Goal: Check status: Check status

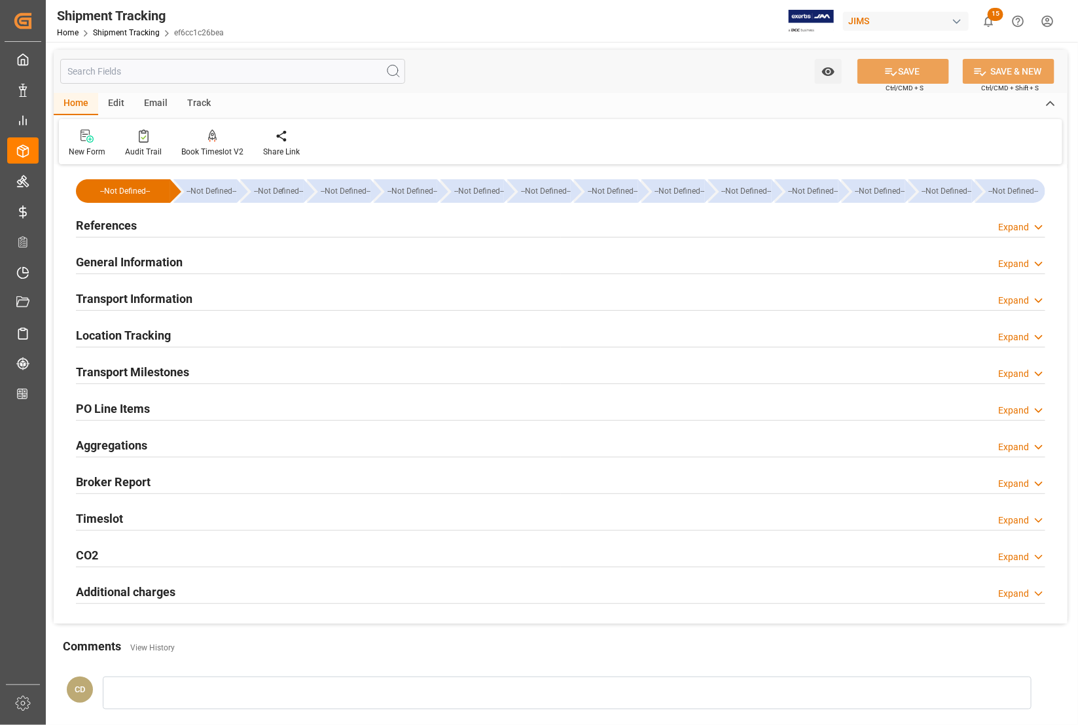
scroll to position [162, 0]
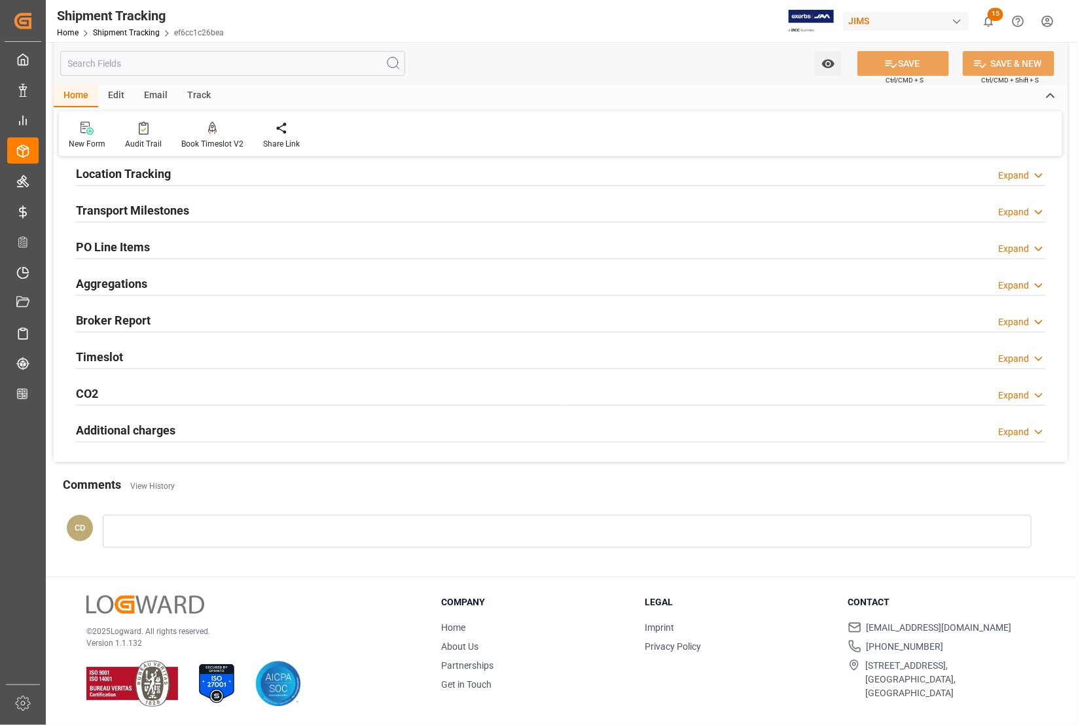
click at [143, 170] on h2 "Location Tracking" at bounding box center [123, 174] width 95 height 18
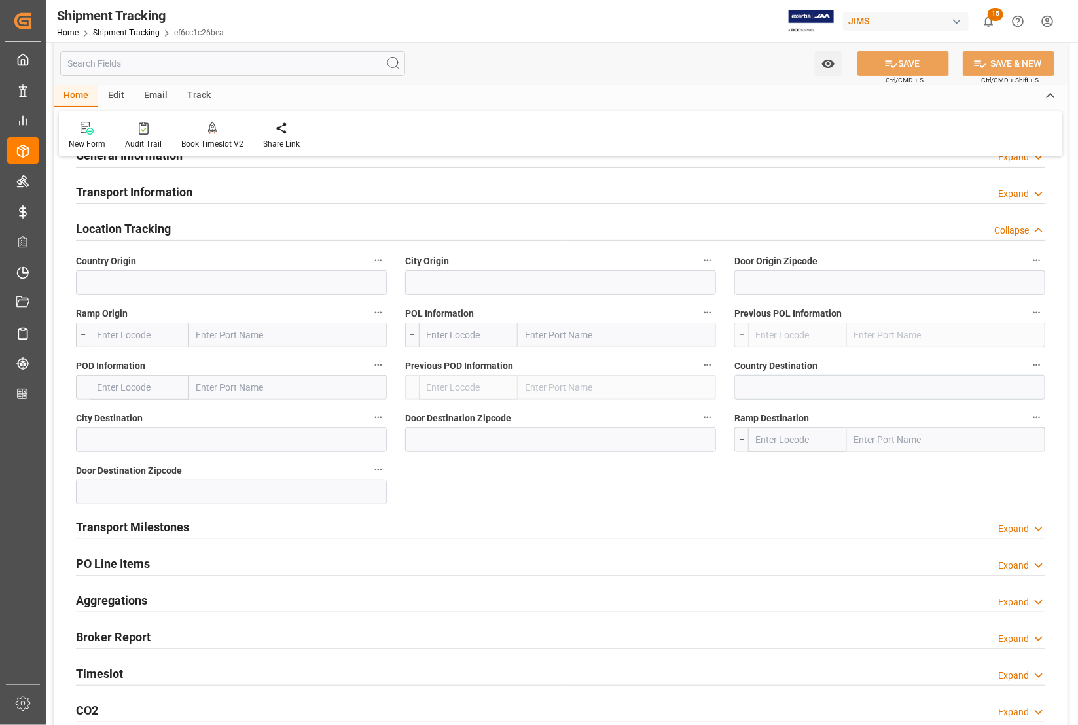
scroll to position [0, 0]
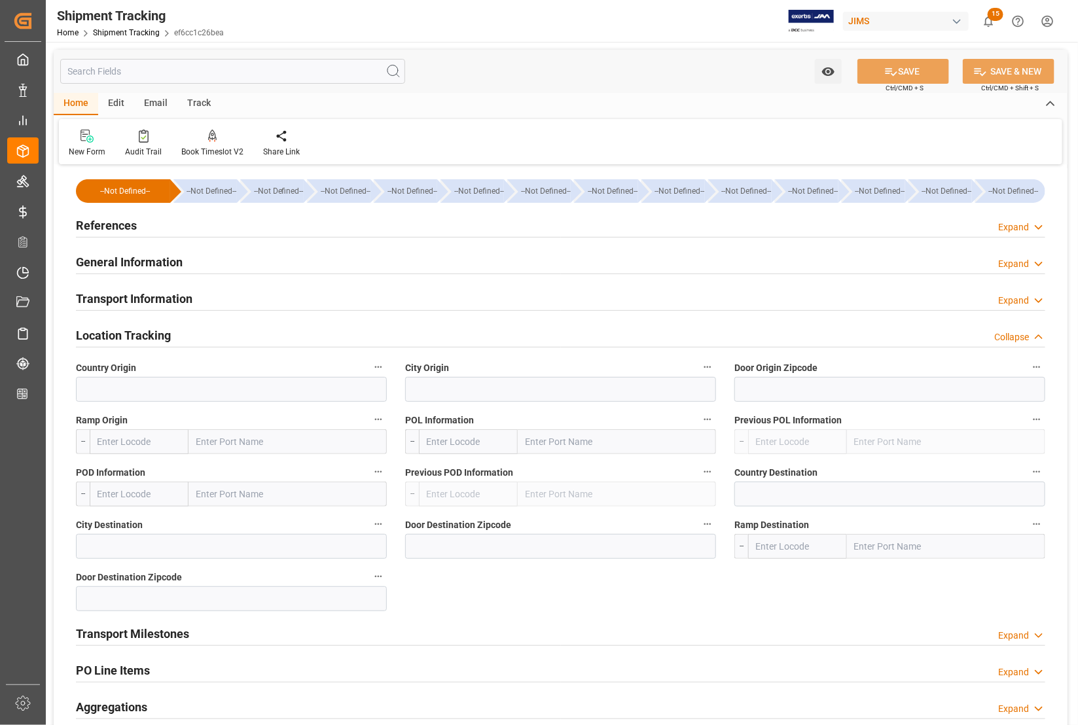
click at [107, 224] on h2 "References" at bounding box center [106, 226] width 61 height 18
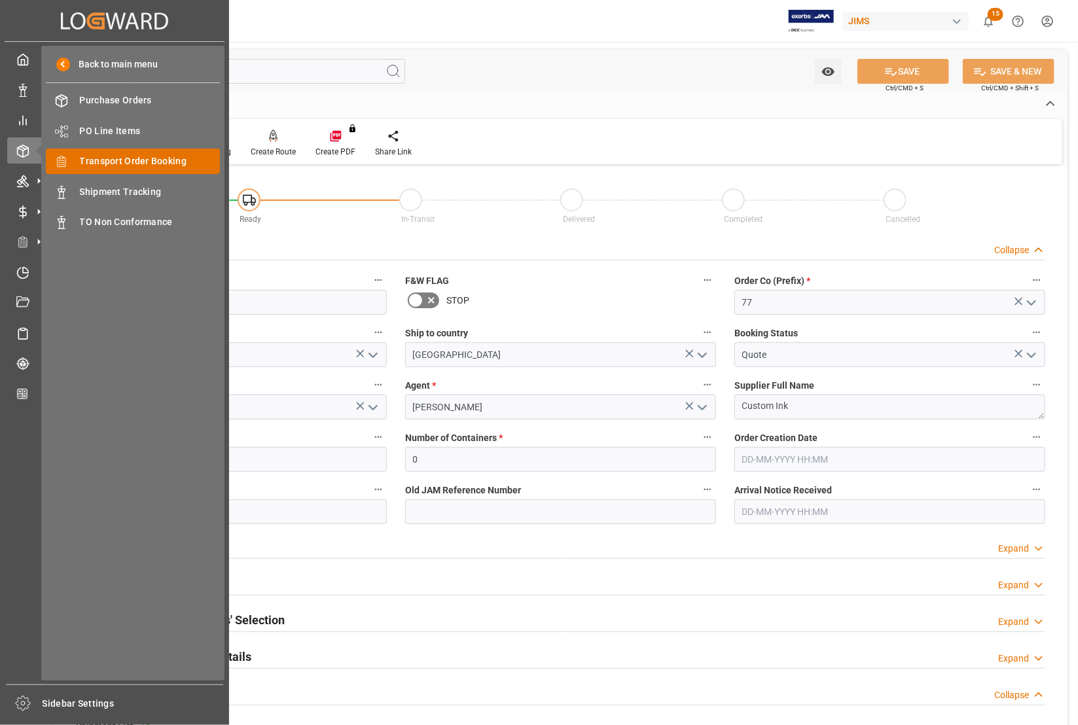
click at [143, 157] on span "Transport Order Booking" at bounding box center [150, 161] width 141 height 14
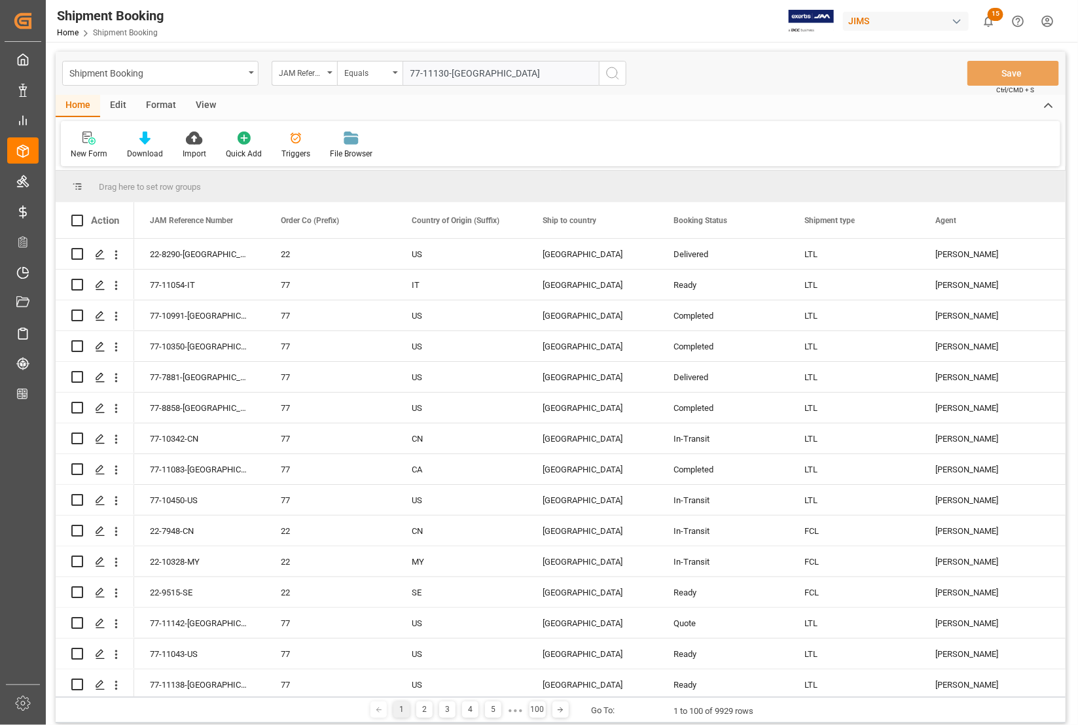
type input "77-11130-[GEOGRAPHIC_DATA]"
click at [607, 77] on icon "search button" at bounding box center [613, 73] width 16 height 16
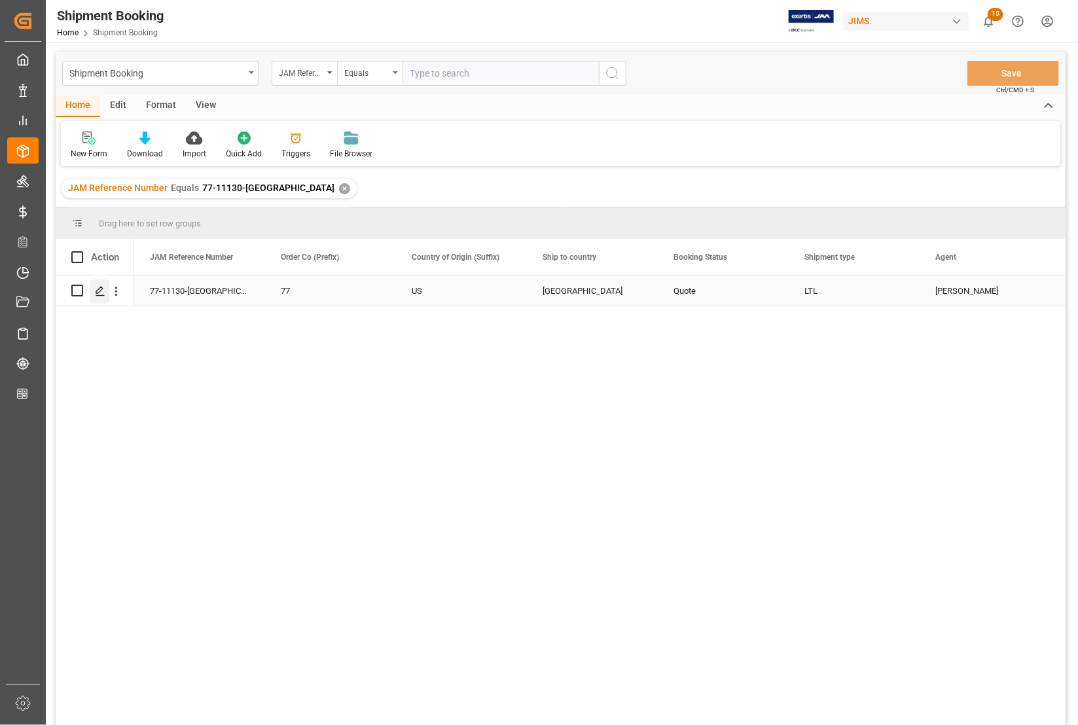
click at [98, 293] on polygon "Press SPACE to select this row." at bounding box center [99, 290] width 7 height 7
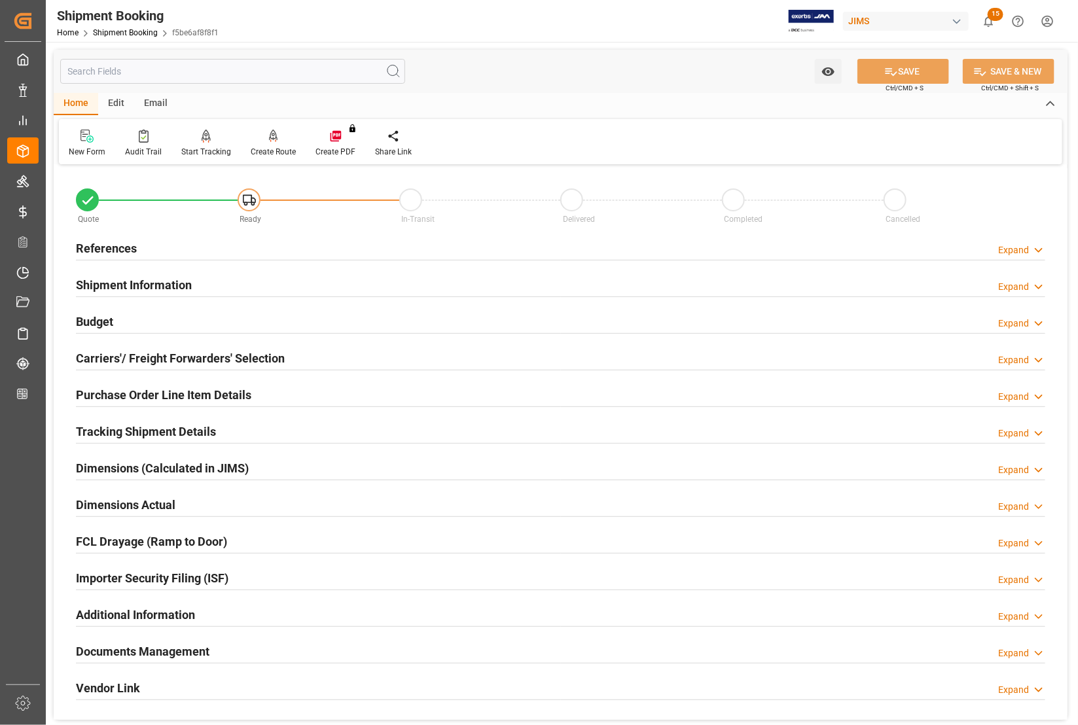
click at [92, 242] on h2 "References" at bounding box center [106, 249] width 61 height 18
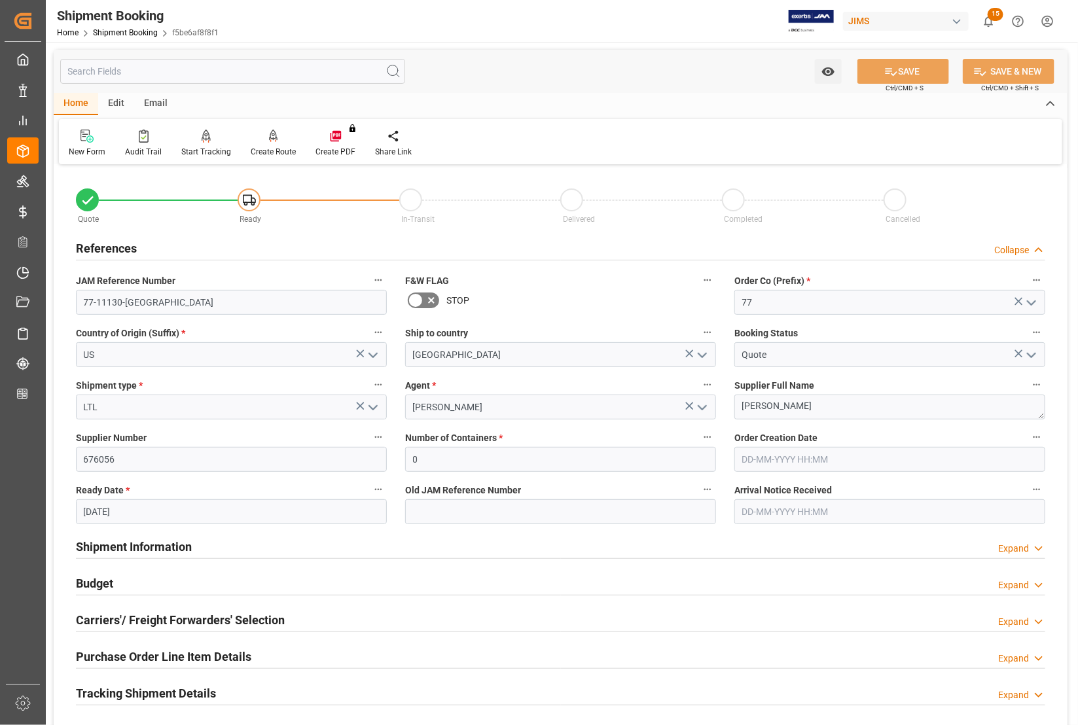
click at [92, 242] on h2 "References" at bounding box center [106, 249] width 61 height 18
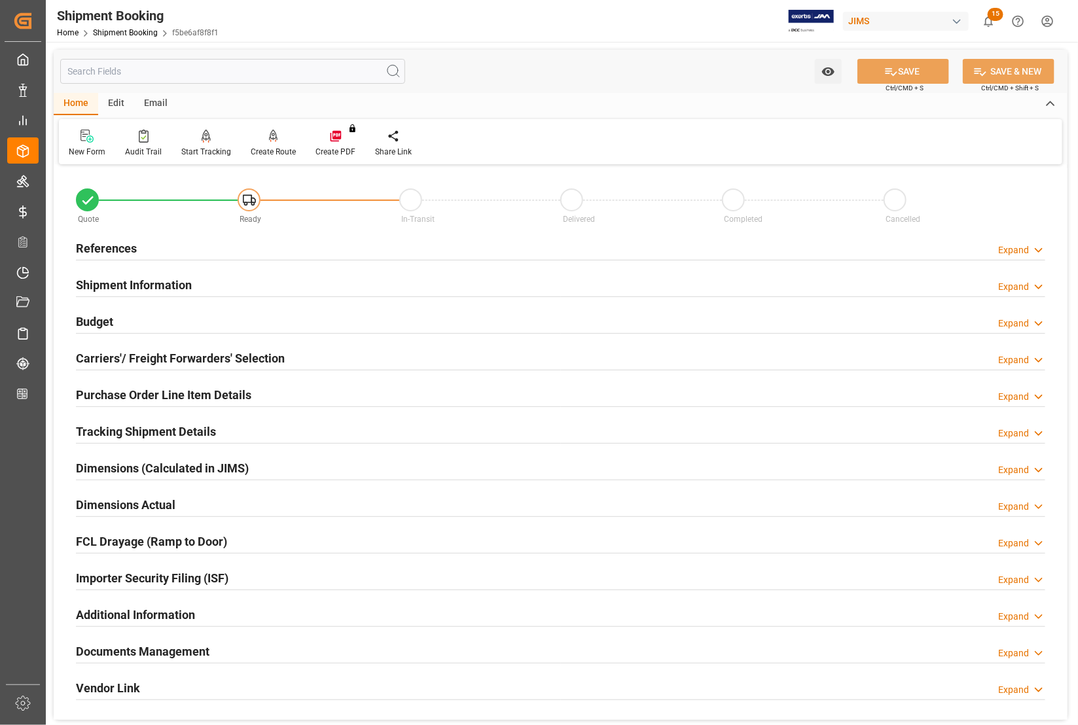
click at [92, 242] on h2 "References" at bounding box center [106, 249] width 61 height 18
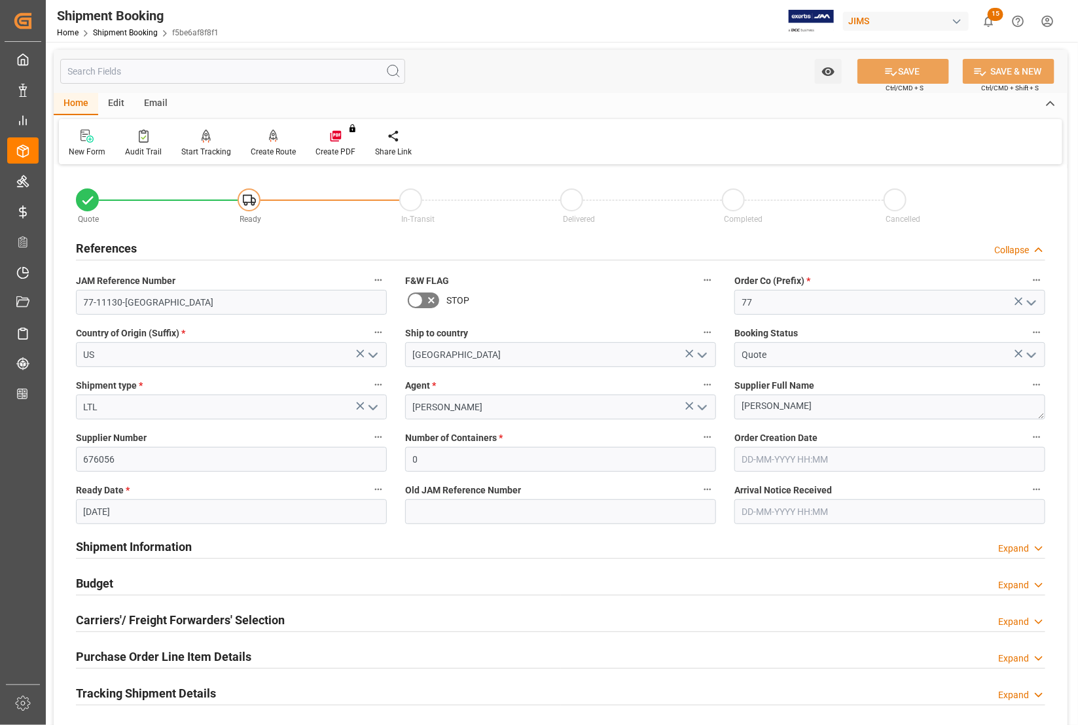
click at [113, 247] on h2 "References" at bounding box center [106, 249] width 61 height 18
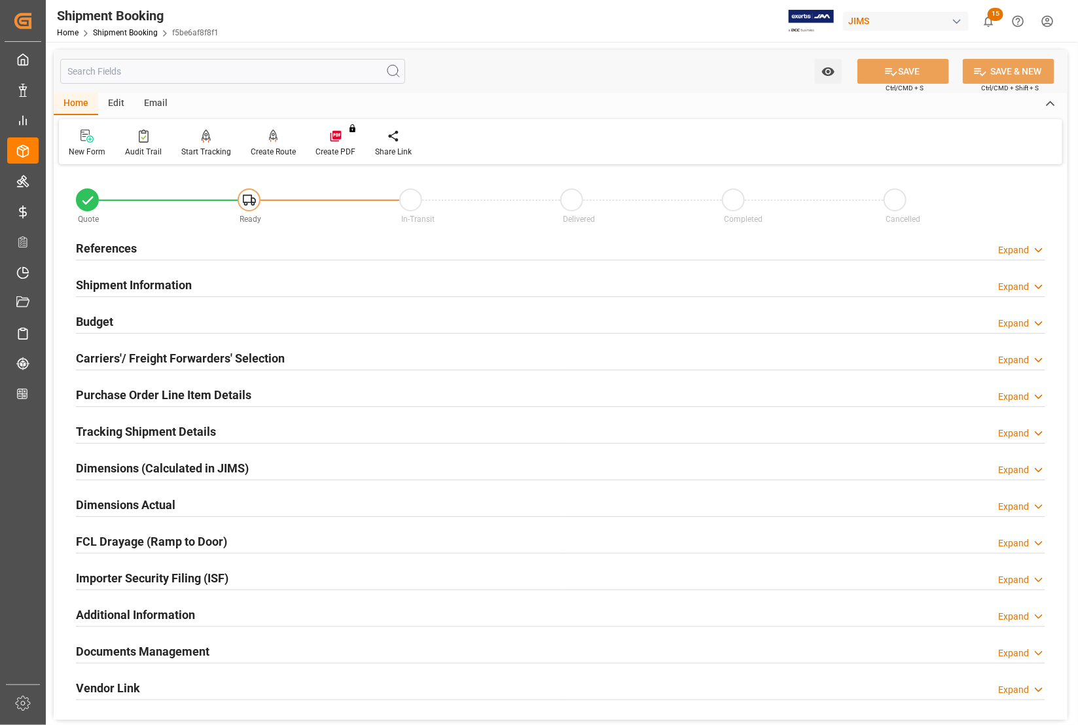
click at [102, 315] on h2 "Budget" at bounding box center [94, 322] width 37 height 18
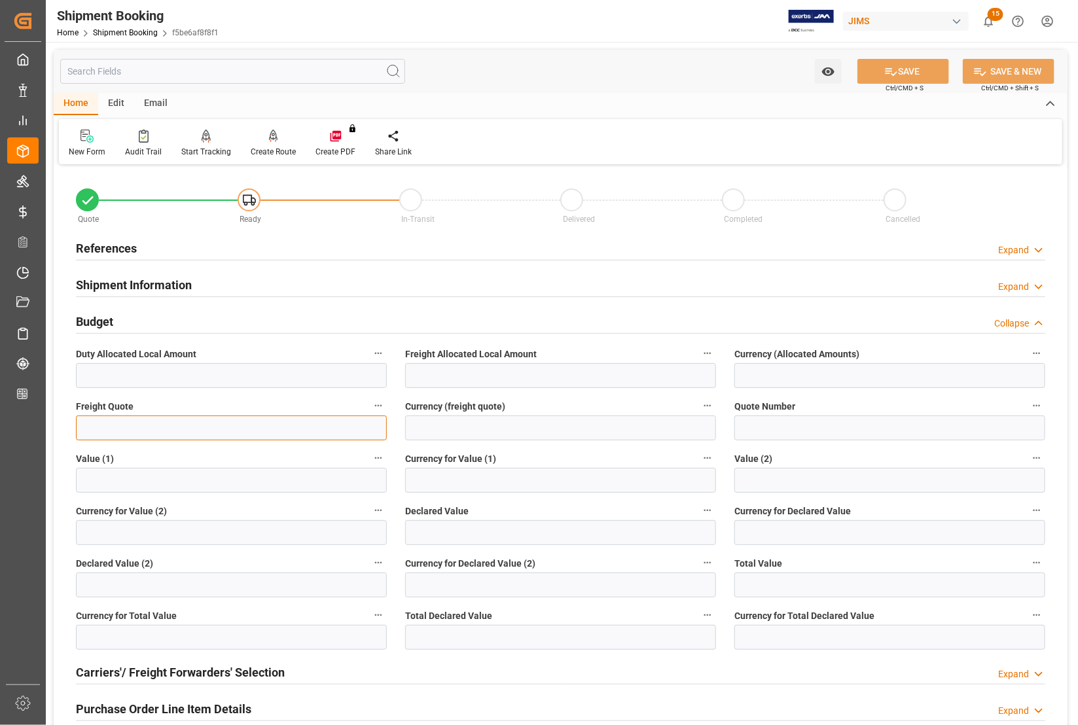
click at [118, 432] on input "text" at bounding box center [231, 428] width 311 height 25
type input "1530"
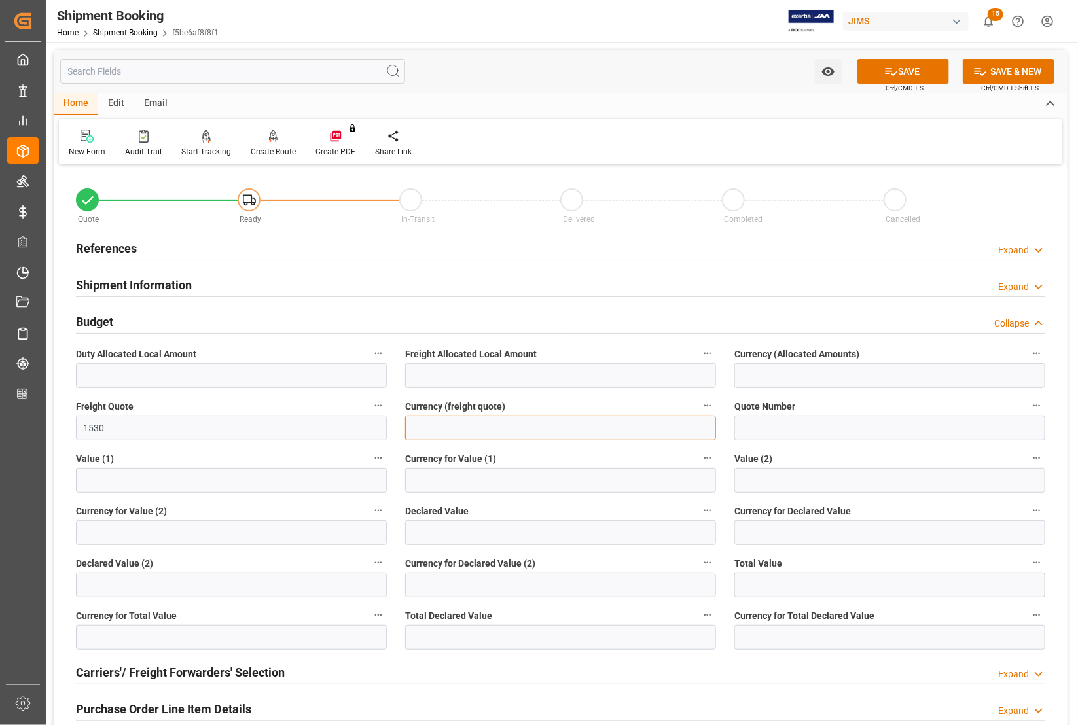
click at [433, 431] on input at bounding box center [560, 428] width 311 height 25
type input "CAD"
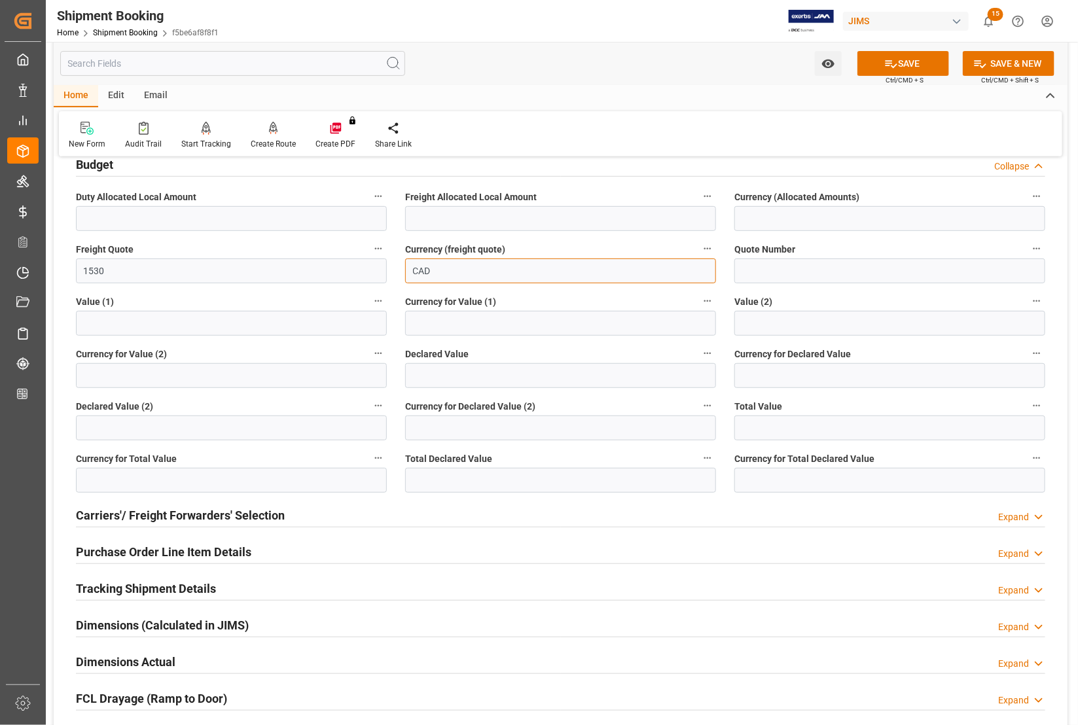
scroll to position [164, 0]
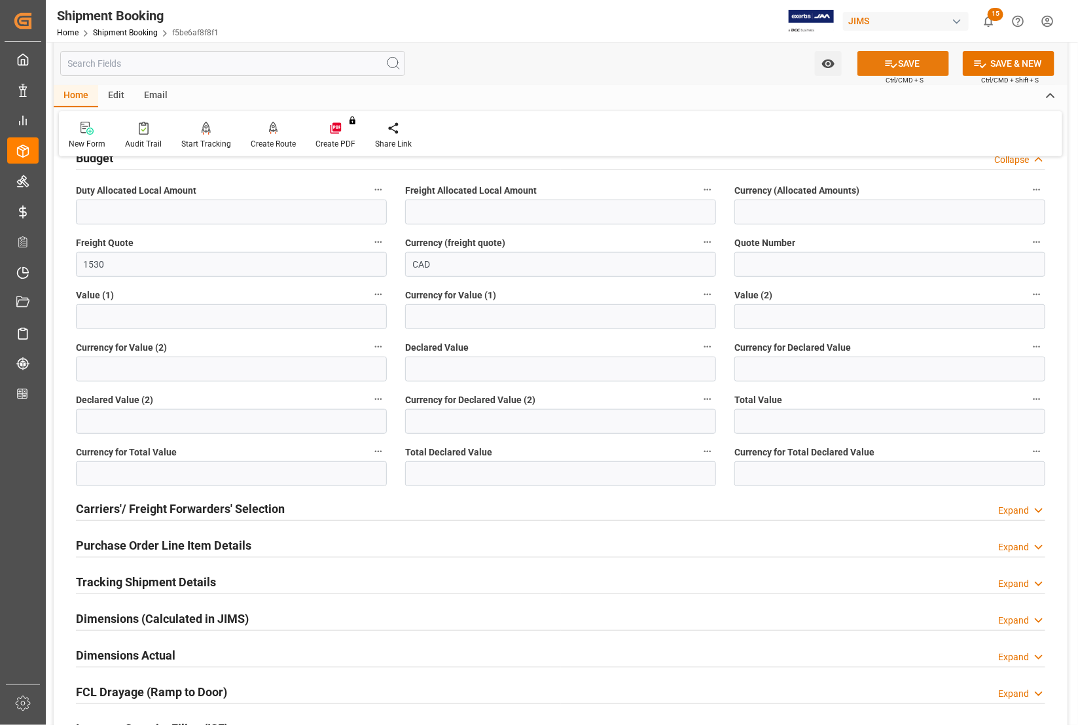
click at [914, 64] on button "SAVE" at bounding box center [903, 63] width 92 height 25
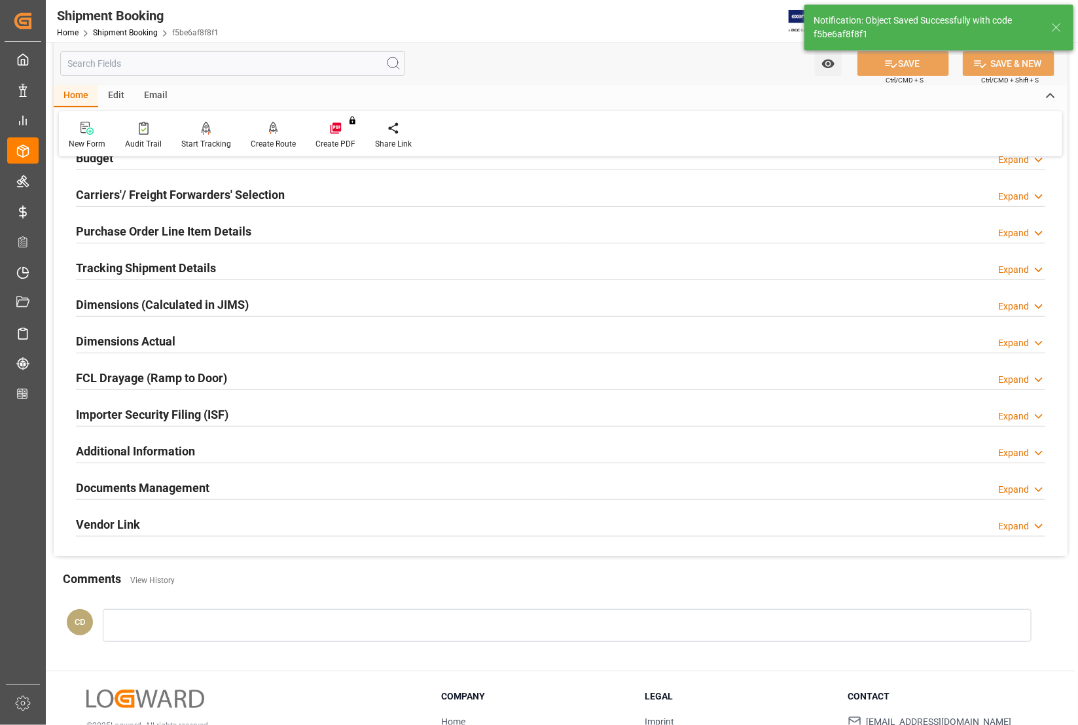
click at [108, 195] on h2 "Carriers'/ Freight Forwarders' Selection" at bounding box center [180, 195] width 209 height 18
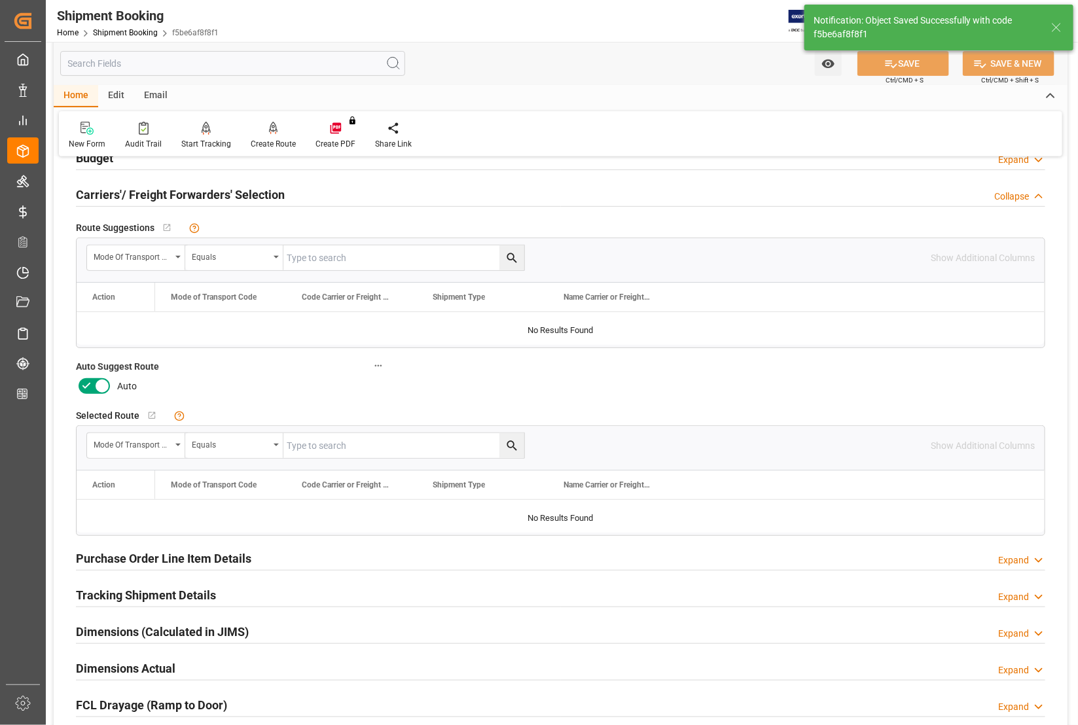
click at [99, 384] on icon at bounding box center [102, 387] width 7 height 7
click at [0, 0] on input "checkbox" at bounding box center [0, 0] width 0 height 0
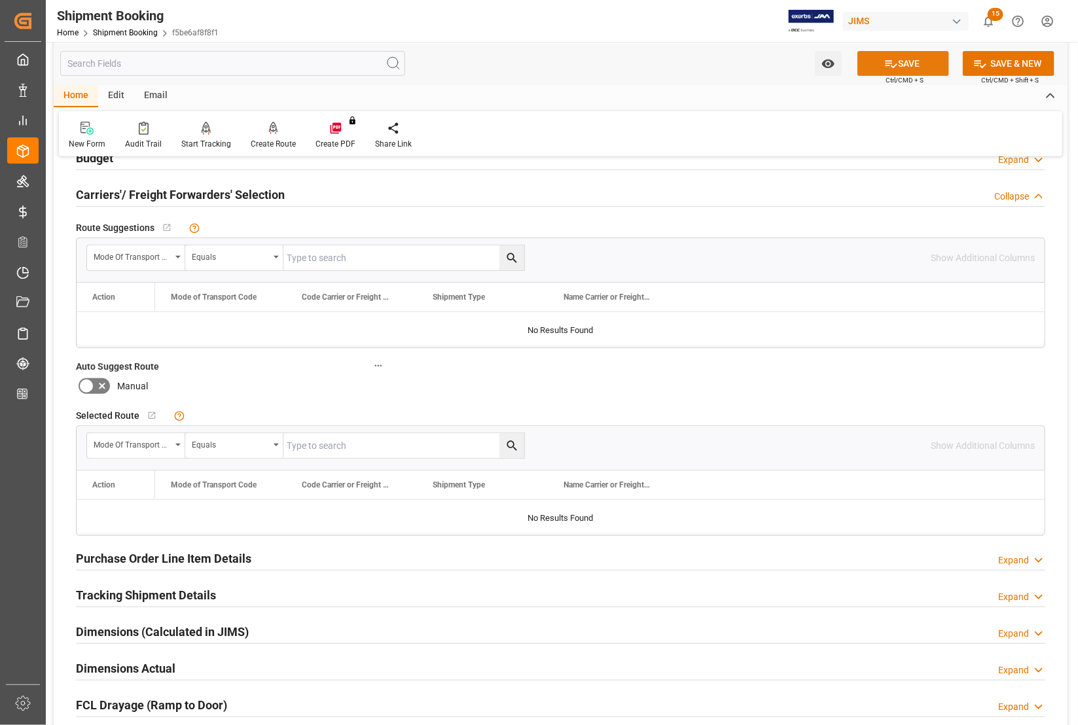
click at [912, 58] on button "SAVE" at bounding box center [903, 63] width 92 height 25
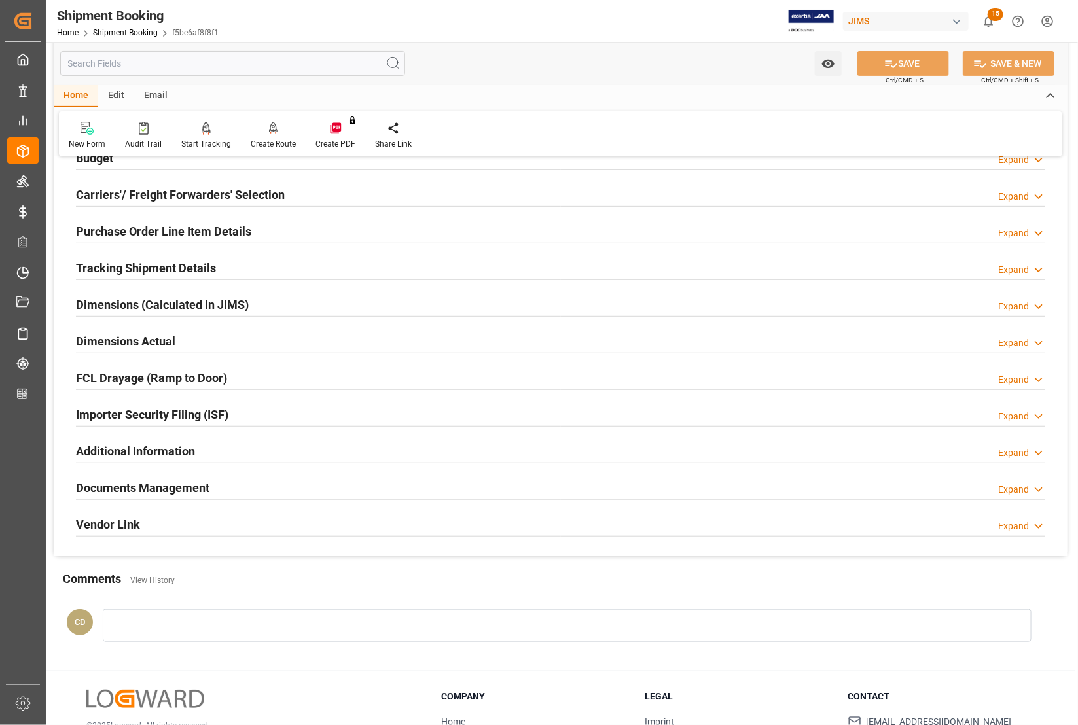
click at [135, 340] on h2 "Dimensions Actual" at bounding box center [125, 342] width 99 height 18
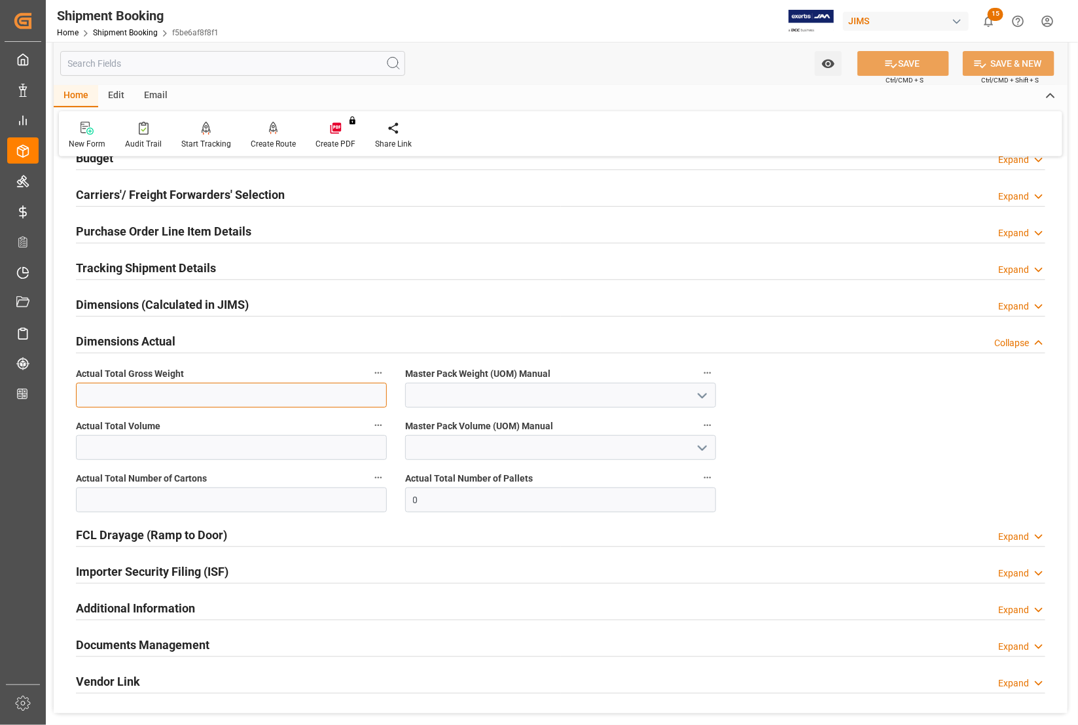
click at [118, 391] on input "text" at bounding box center [231, 395] width 311 height 25
type input "4145"
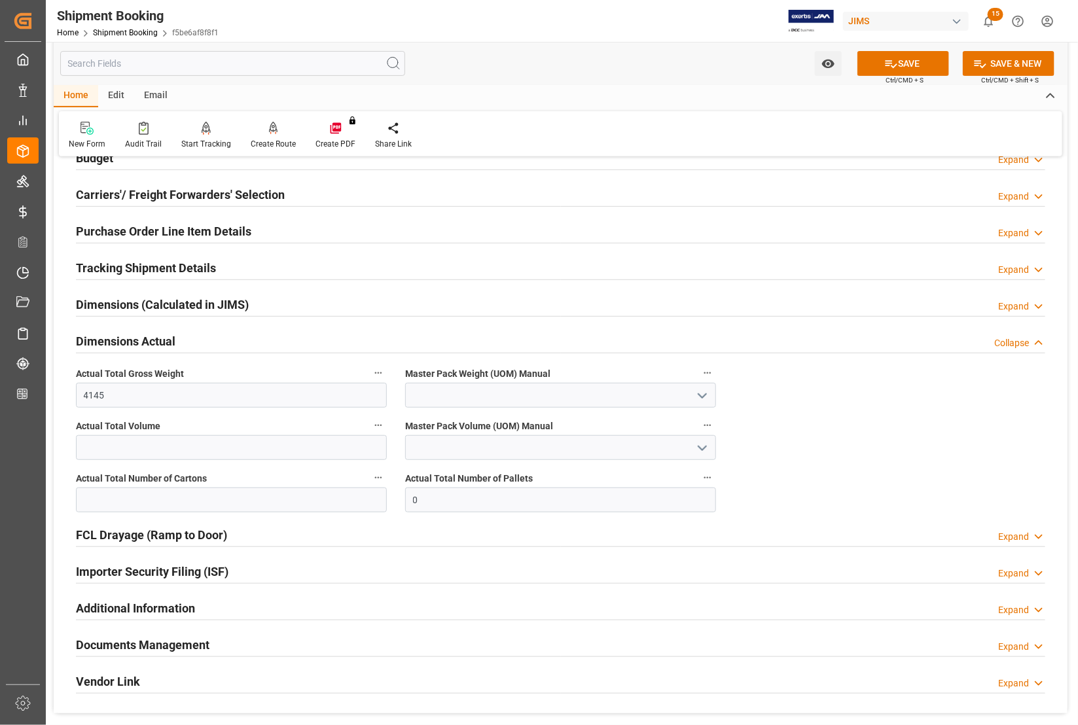
click at [704, 397] on polyline "open menu" at bounding box center [702, 396] width 8 height 4
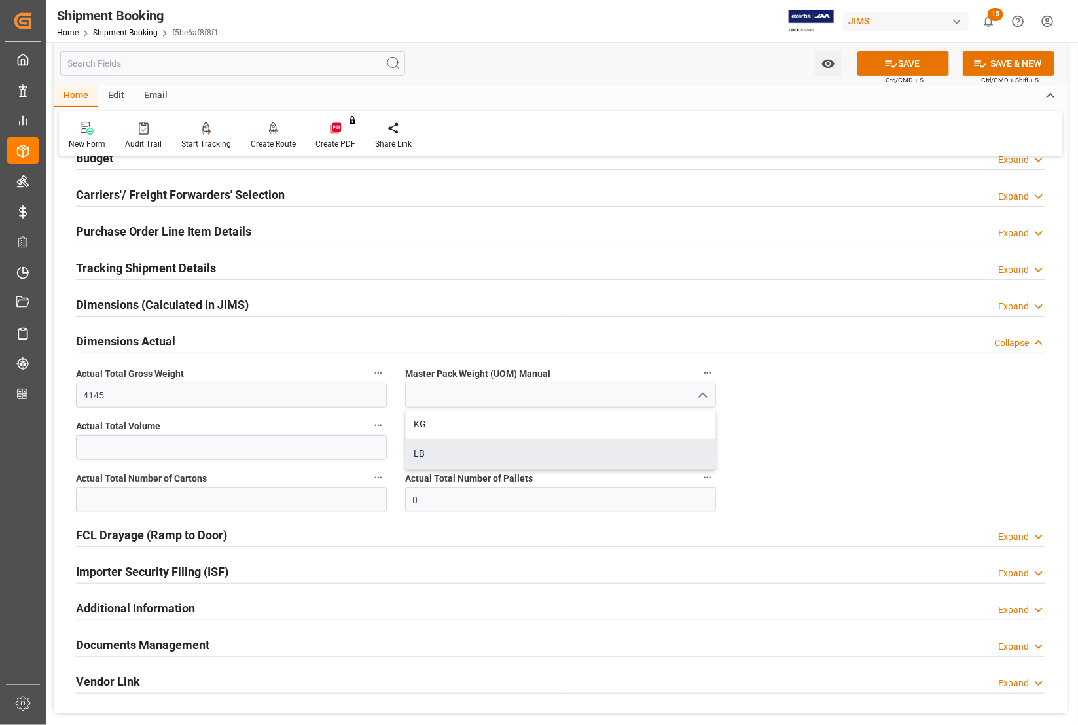
click at [529, 455] on div "LB" at bounding box center [561, 453] width 310 height 29
type input "LB"
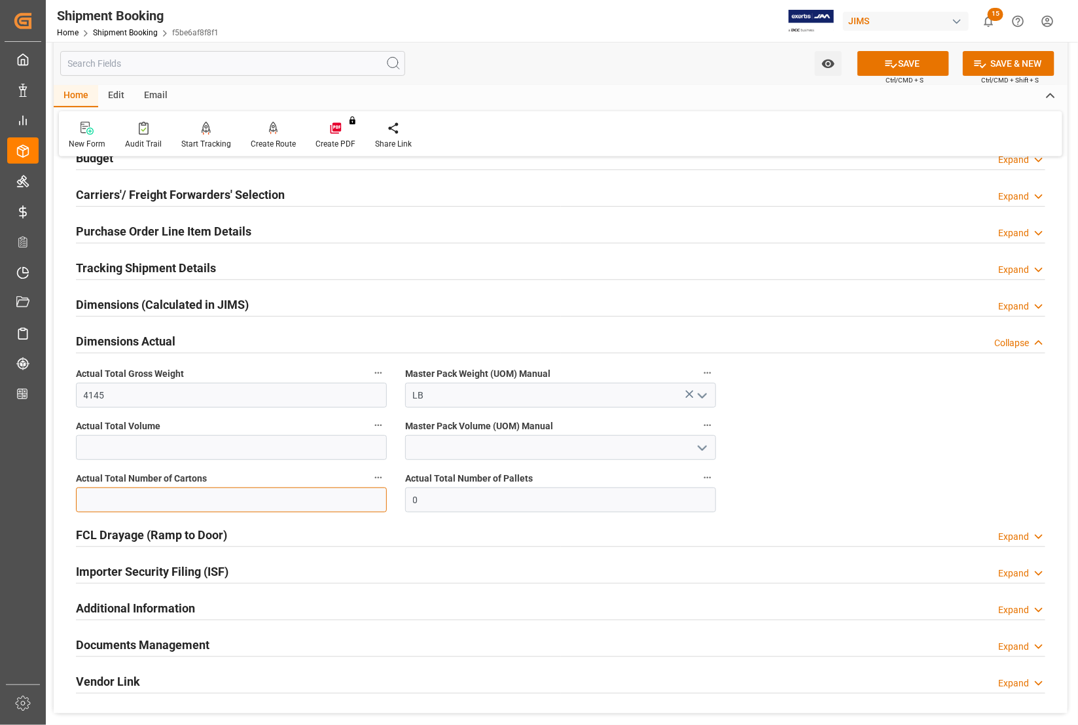
click at [141, 493] on input "text" at bounding box center [231, 500] width 311 height 25
type input "920"
drag, startPoint x: 457, startPoint y: 514, endPoint x: 393, endPoint y: 503, distance: 64.5
click at [393, 503] on div "Quote Ready In-Transit Delivered Completed Cancelled References Expand JAM Refe…" at bounding box center [561, 359] width 1014 height 709
click at [421, 511] on input "0" at bounding box center [560, 500] width 311 height 25
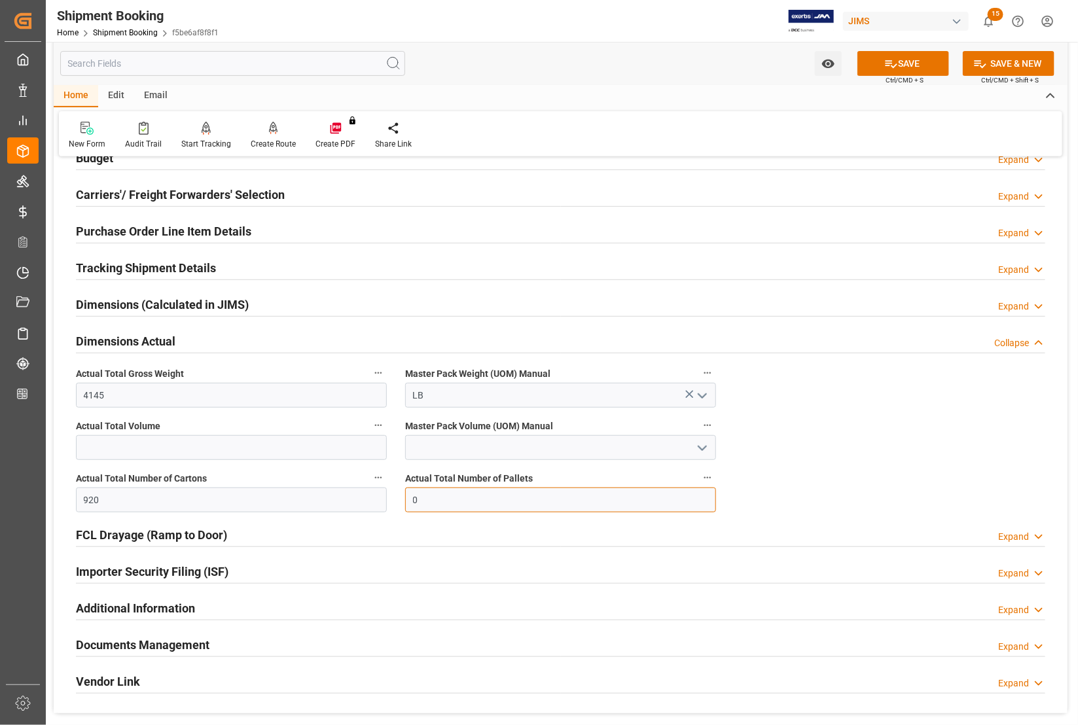
drag, startPoint x: 413, startPoint y: 509, endPoint x: 406, endPoint y: 508, distance: 6.6
click at [406, 508] on input "0" at bounding box center [560, 500] width 311 height 25
type input "6"
click at [880, 61] on button "SAVE" at bounding box center [903, 63] width 92 height 25
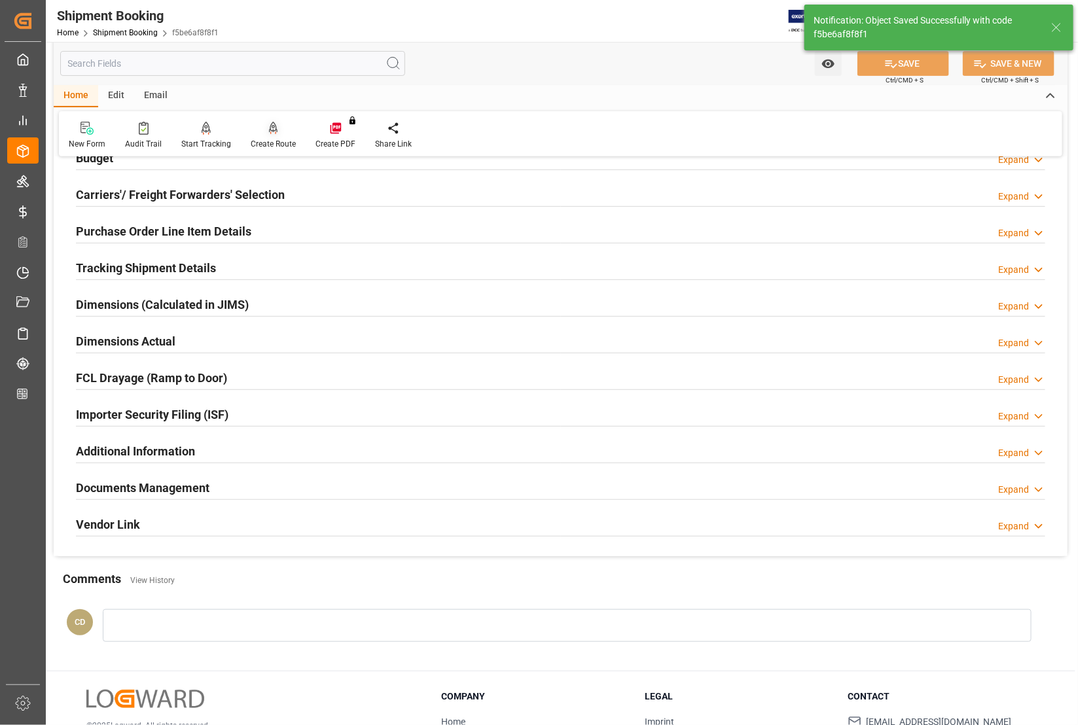
click at [270, 132] on icon at bounding box center [273, 127] width 9 height 11
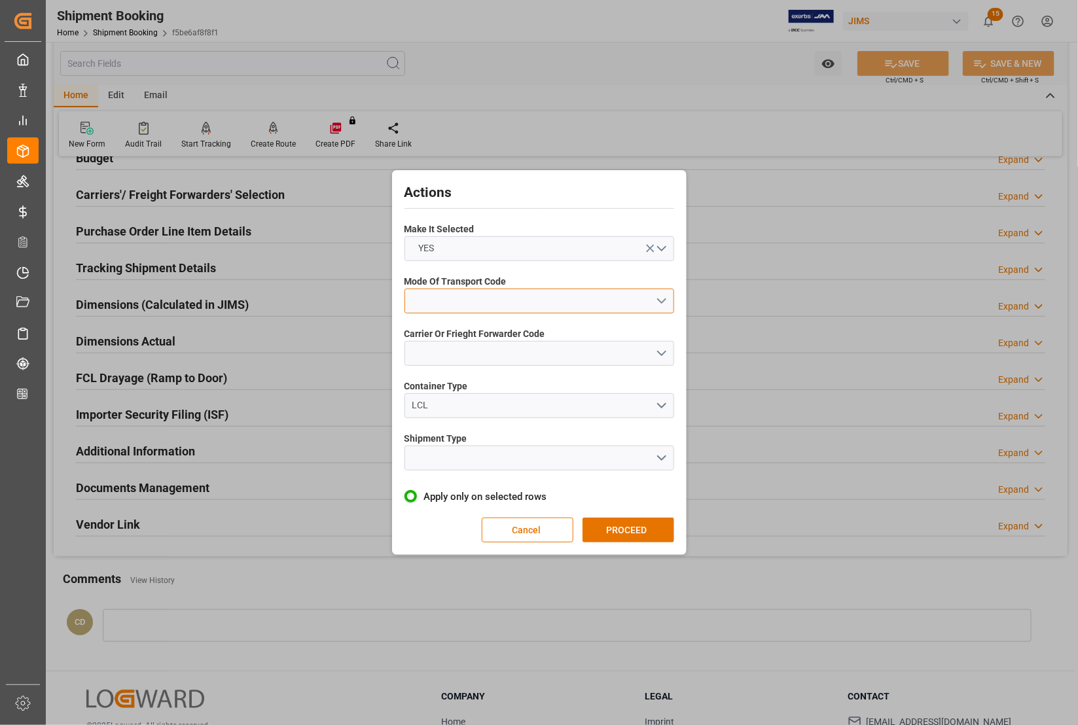
click at [446, 308] on button "open menu" at bounding box center [540, 301] width 270 height 25
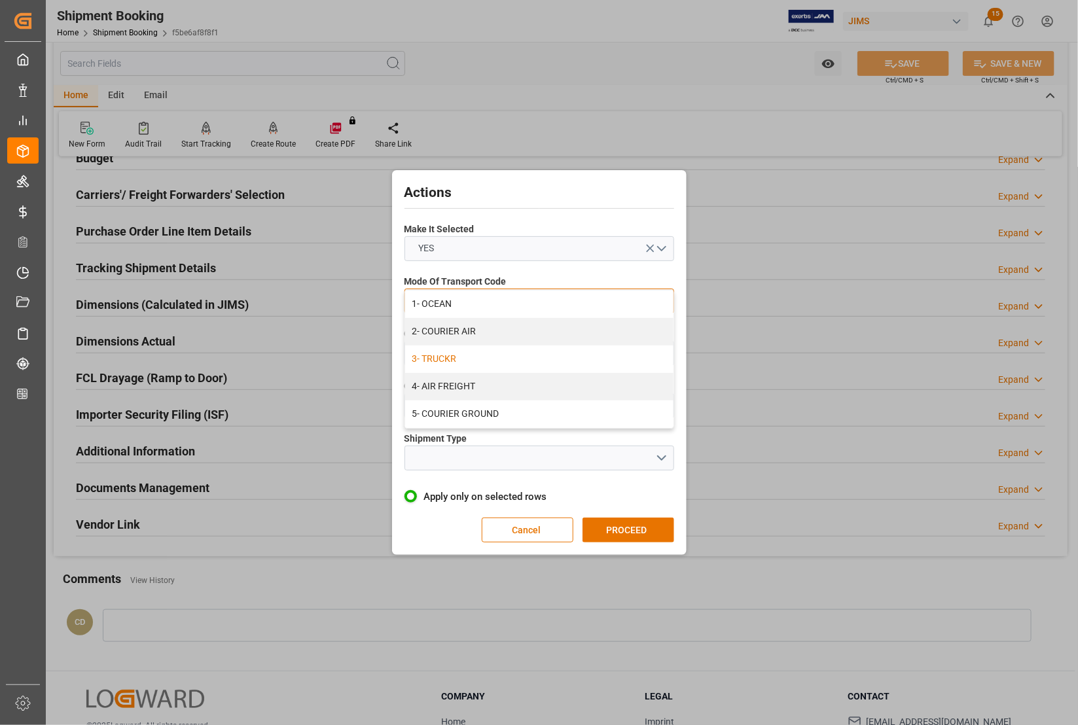
click at [439, 353] on div "3- TRUCKR" at bounding box center [539, 359] width 268 height 27
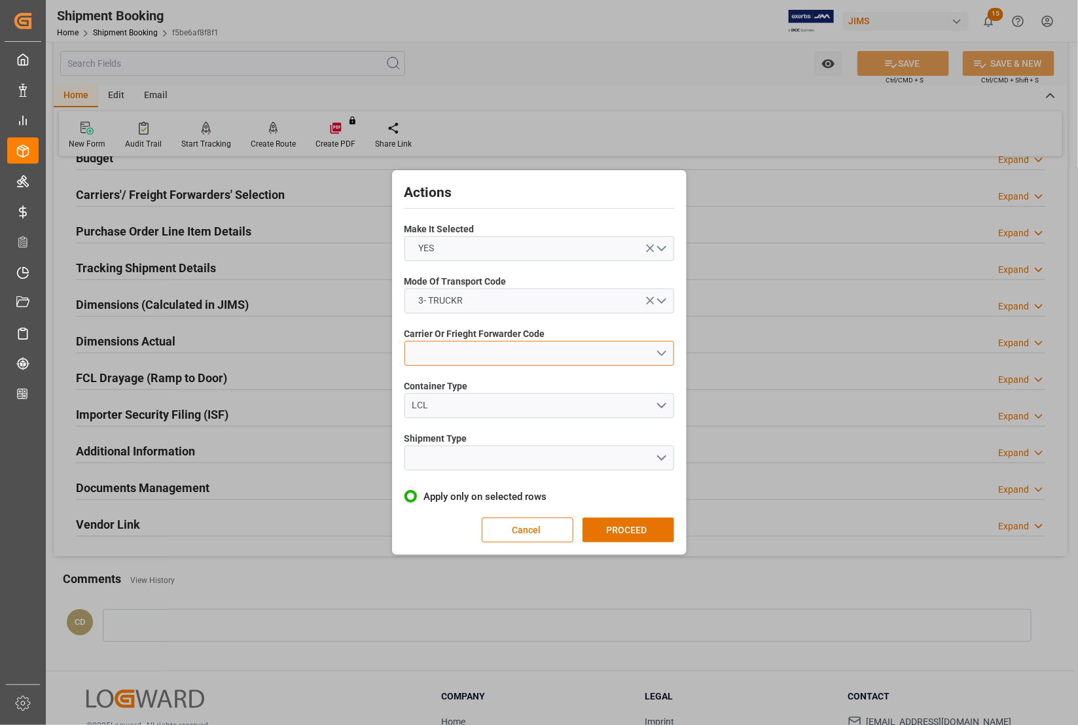
click at [446, 350] on button "open menu" at bounding box center [540, 353] width 270 height 25
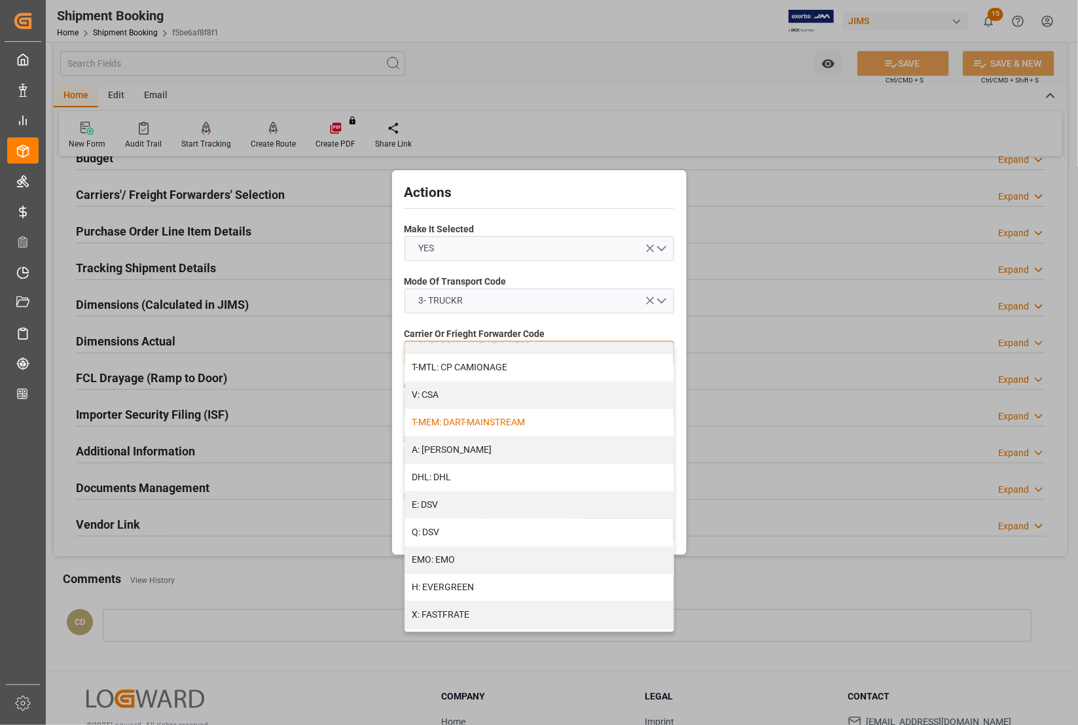
scroll to position [245, 0]
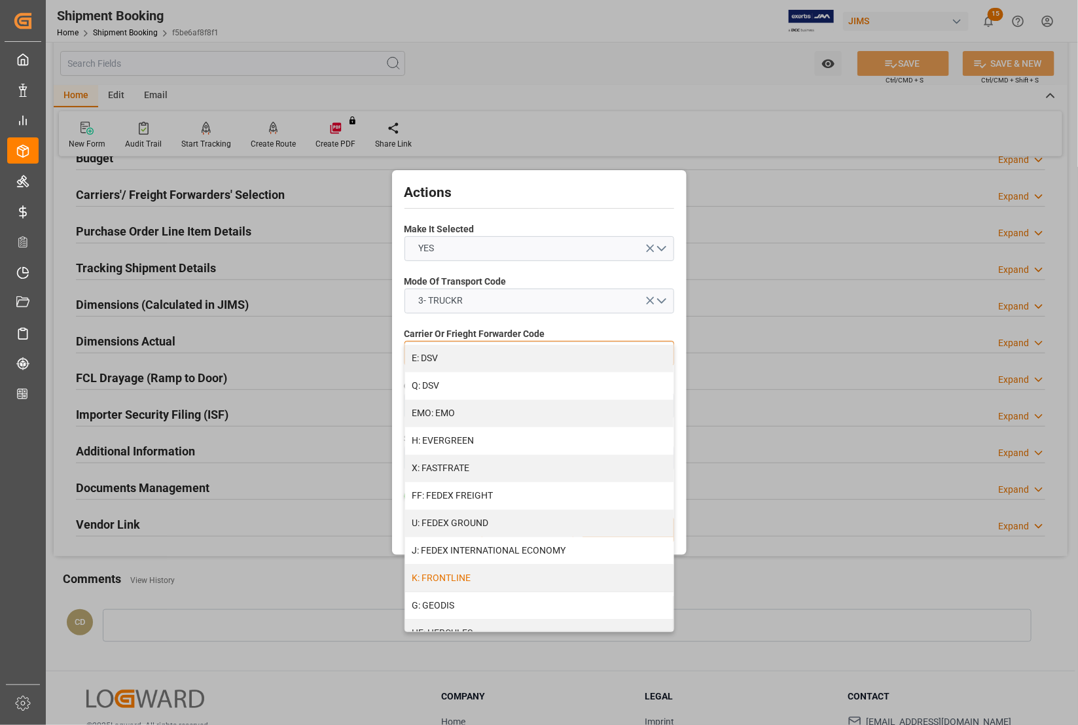
click at [488, 576] on div "K: FRONTLINE" at bounding box center [539, 578] width 268 height 27
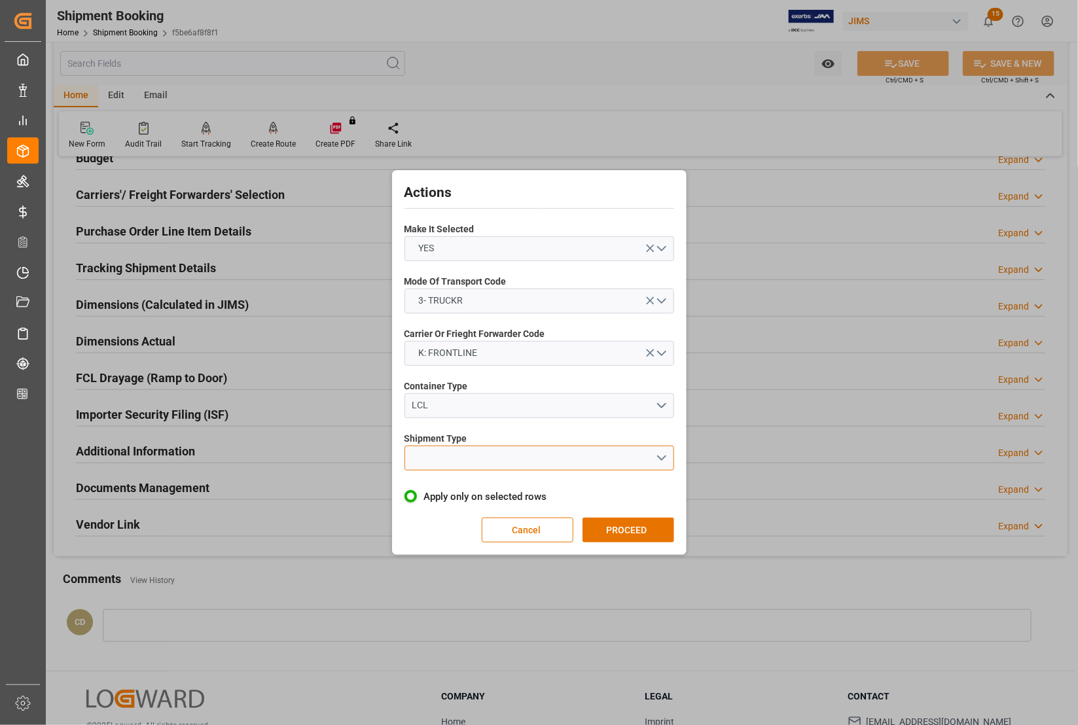
click at [457, 463] on button "open menu" at bounding box center [540, 458] width 270 height 25
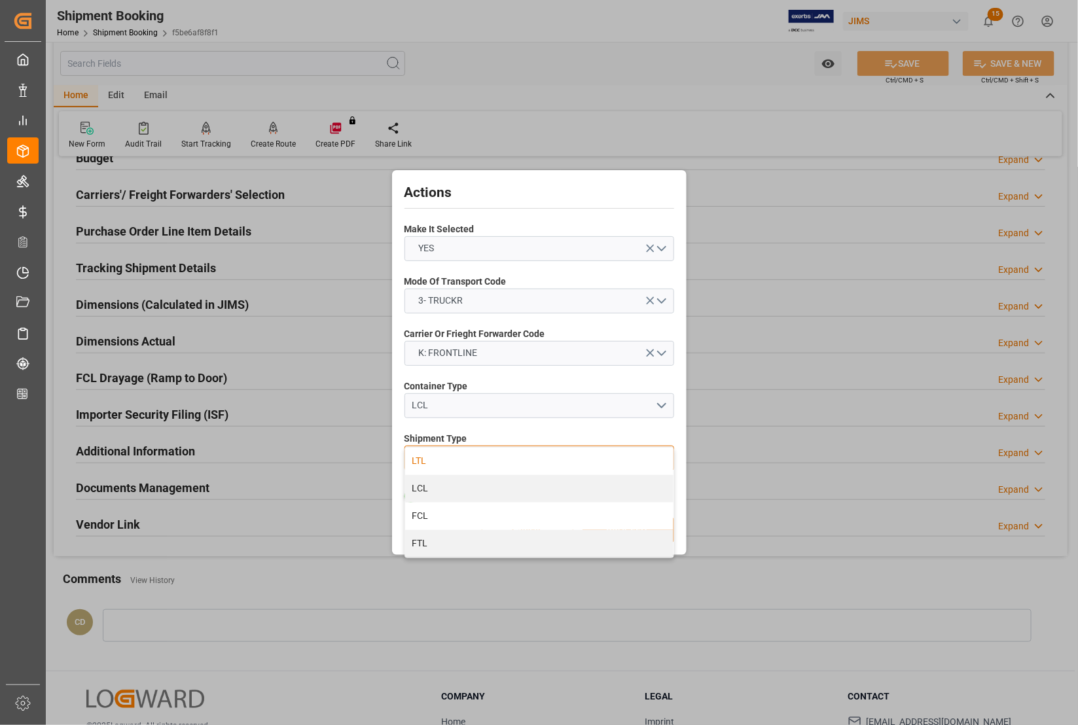
click at [444, 463] on div "LTL" at bounding box center [539, 461] width 268 height 27
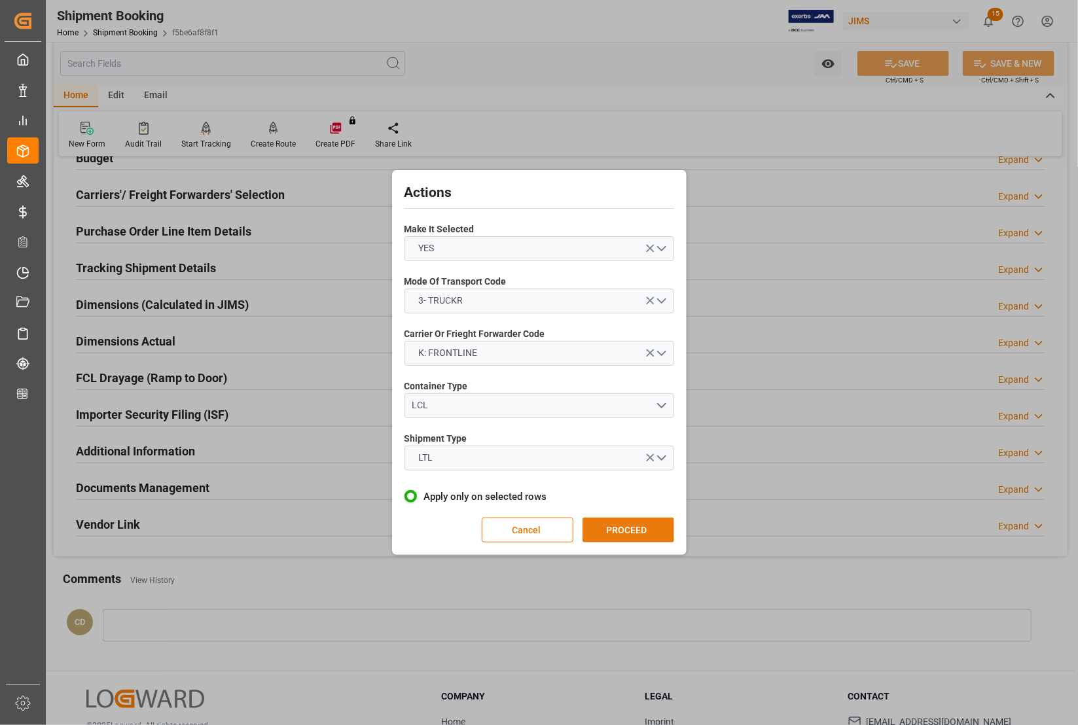
click at [614, 529] on button "PROCEED" at bounding box center [629, 530] width 92 height 25
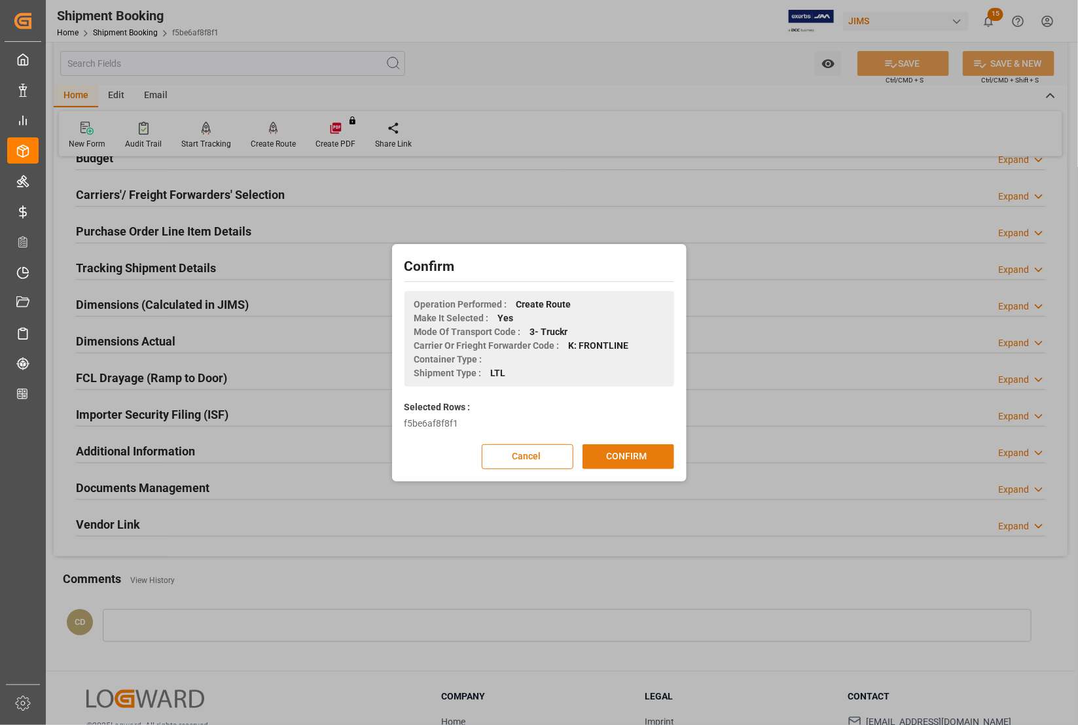
click at [622, 460] on button "CONFIRM" at bounding box center [629, 456] width 92 height 25
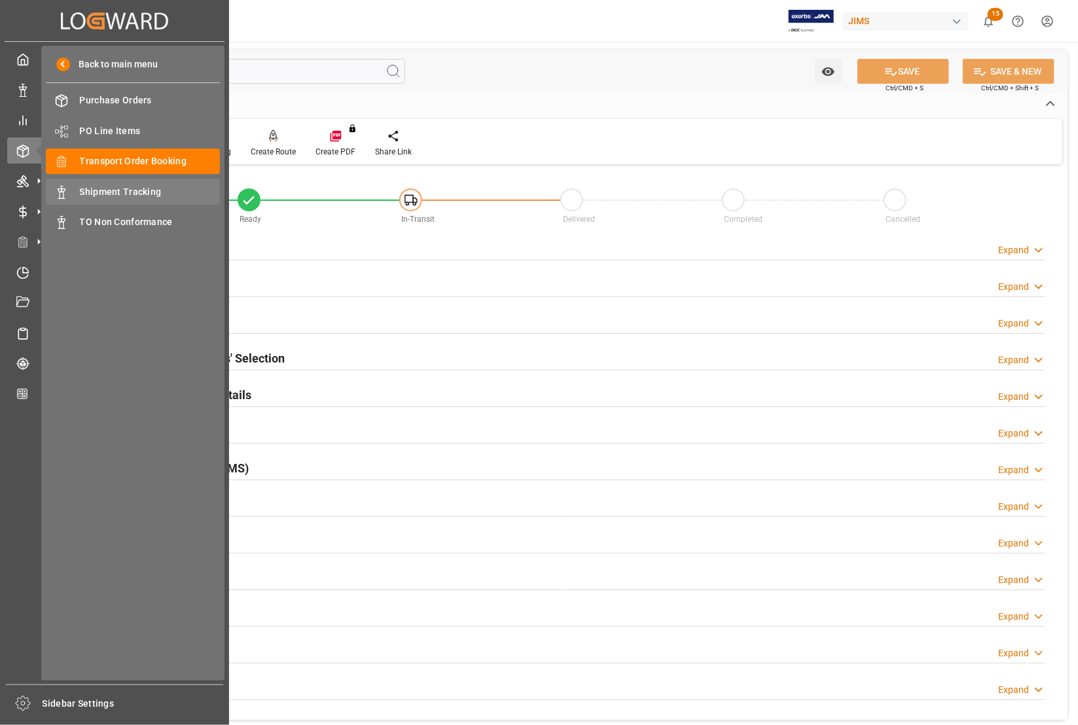
click at [145, 190] on span "Shipment Tracking" at bounding box center [150, 192] width 141 height 14
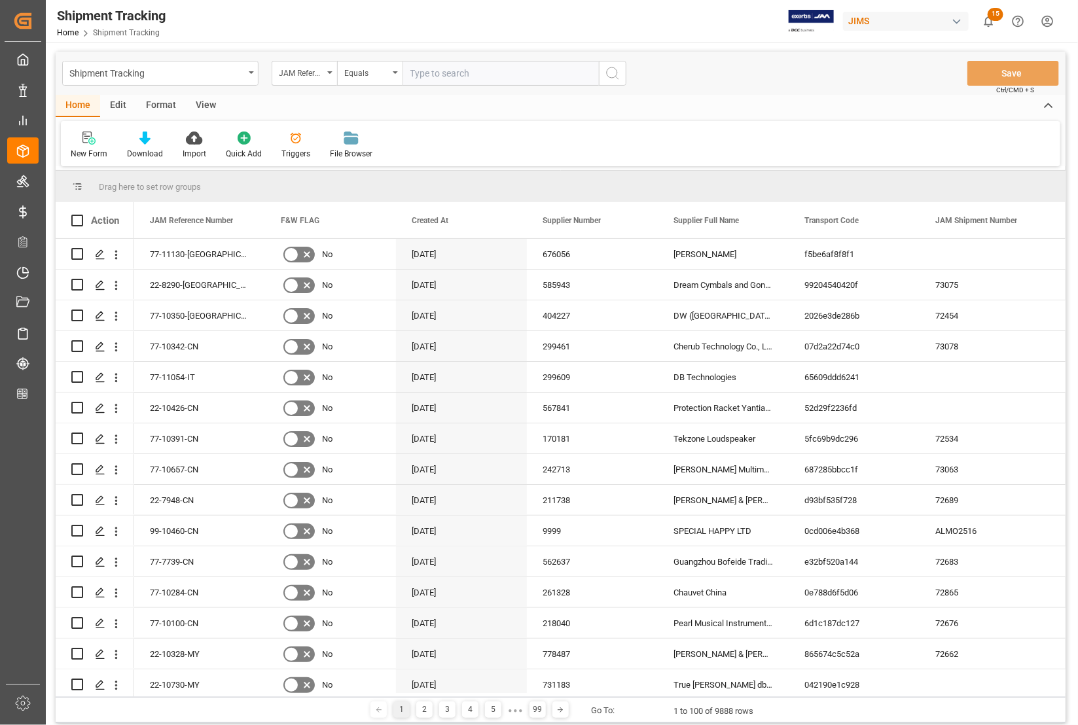
click at [427, 73] on input "text" at bounding box center [501, 73] width 196 height 25
type input "77-11130-[GEOGRAPHIC_DATA]"
click at [607, 80] on icon "search button" at bounding box center [613, 73] width 16 height 16
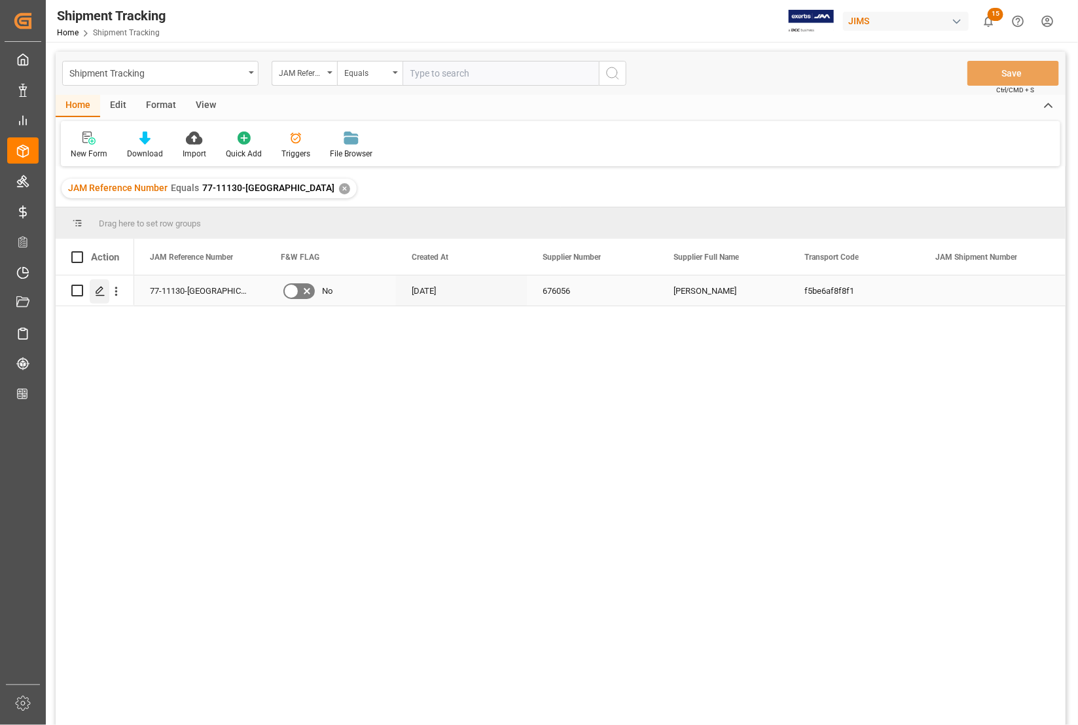
click at [101, 290] on polygon "Press SPACE to select this row." at bounding box center [99, 290] width 7 height 7
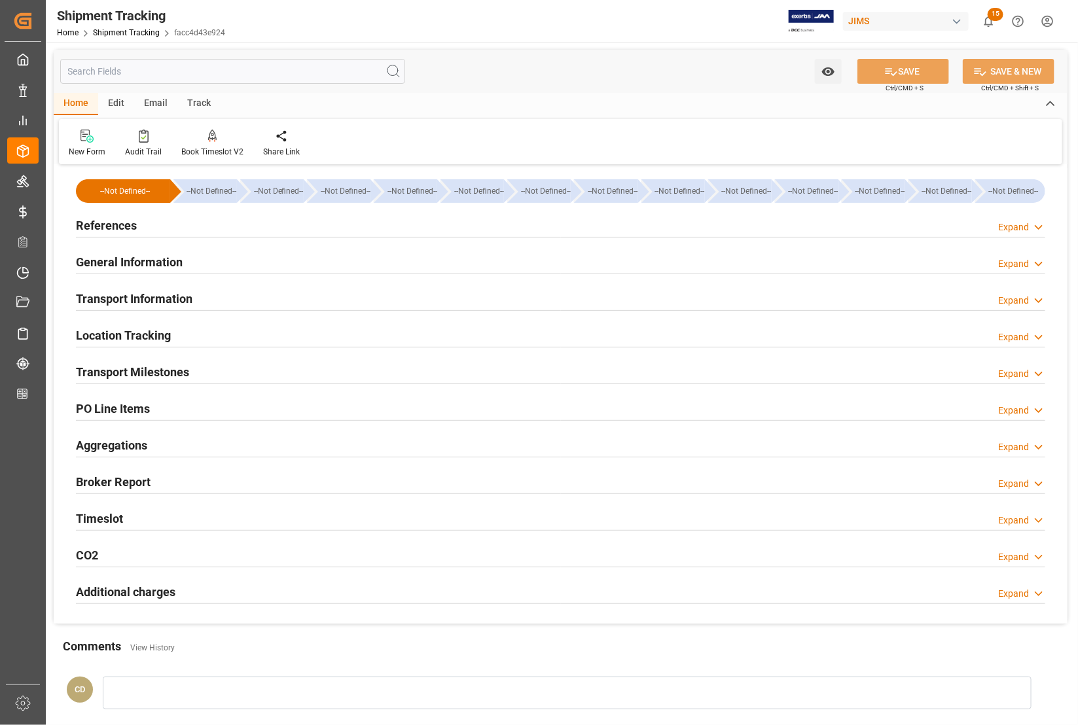
click at [103, 226] on h2 "References" at bounding box center [106, 226] width 61 height 18
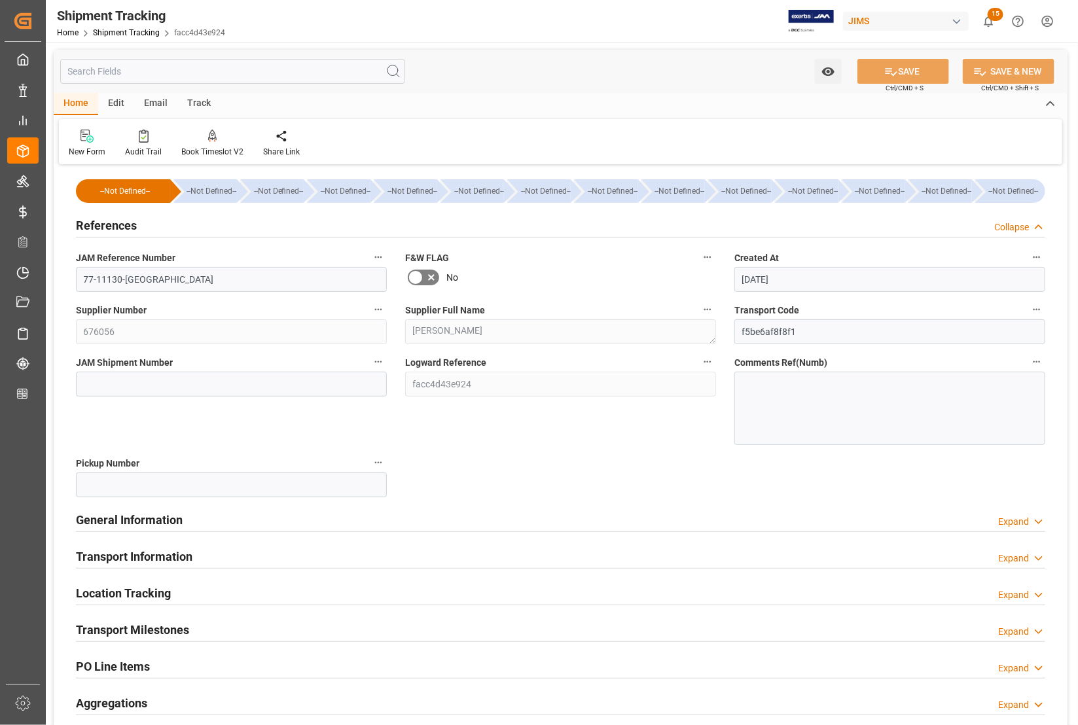
click at [109, 226] on h2 "References" at bounding box center [106, 226] width 61 height 18
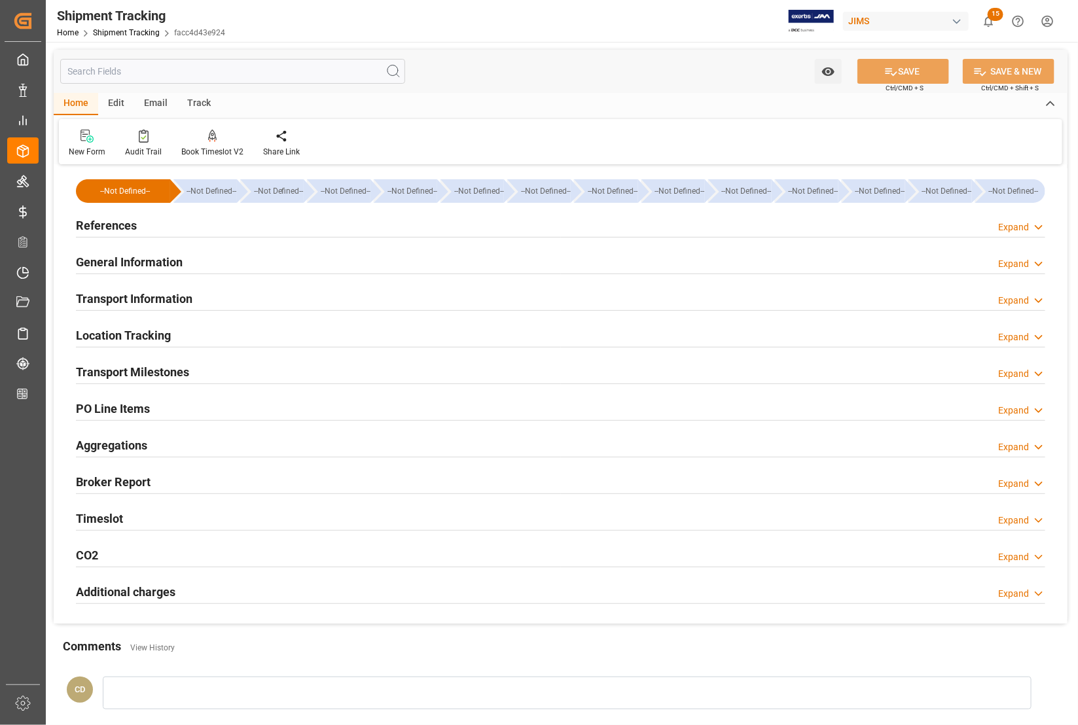
click at [111, 259] on h2 "General Information" at bounding box center [129, 262] width 107 height 18
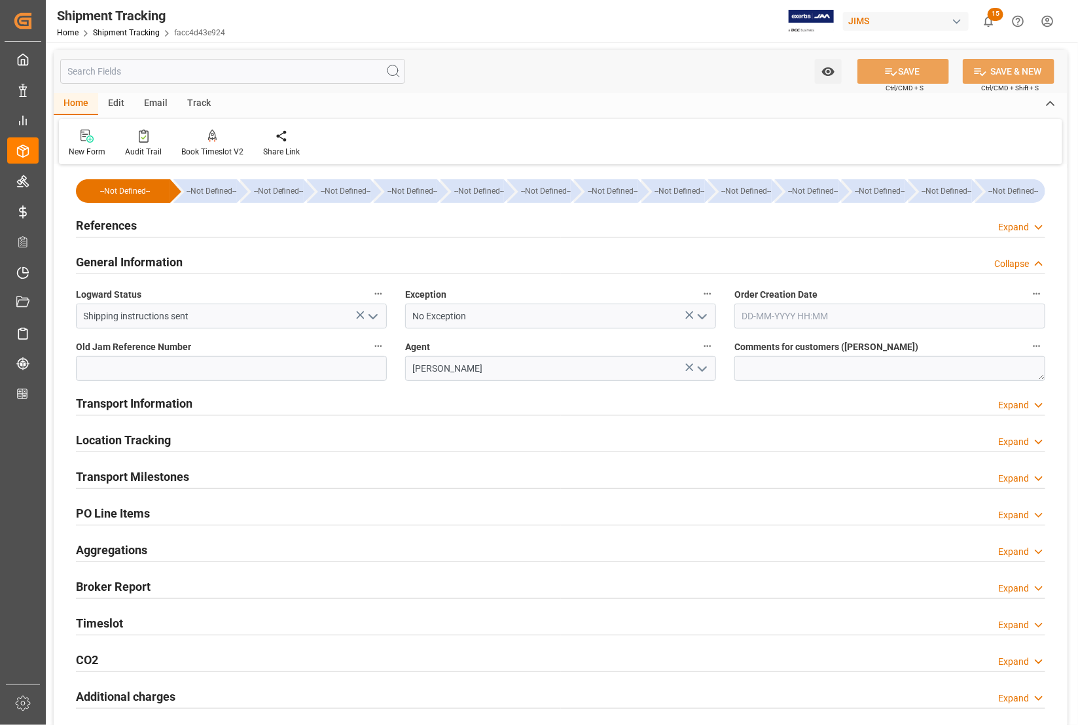
click at [111, 259] on h2 "General Information" at bounding box center [129, 262] width 107 height 18
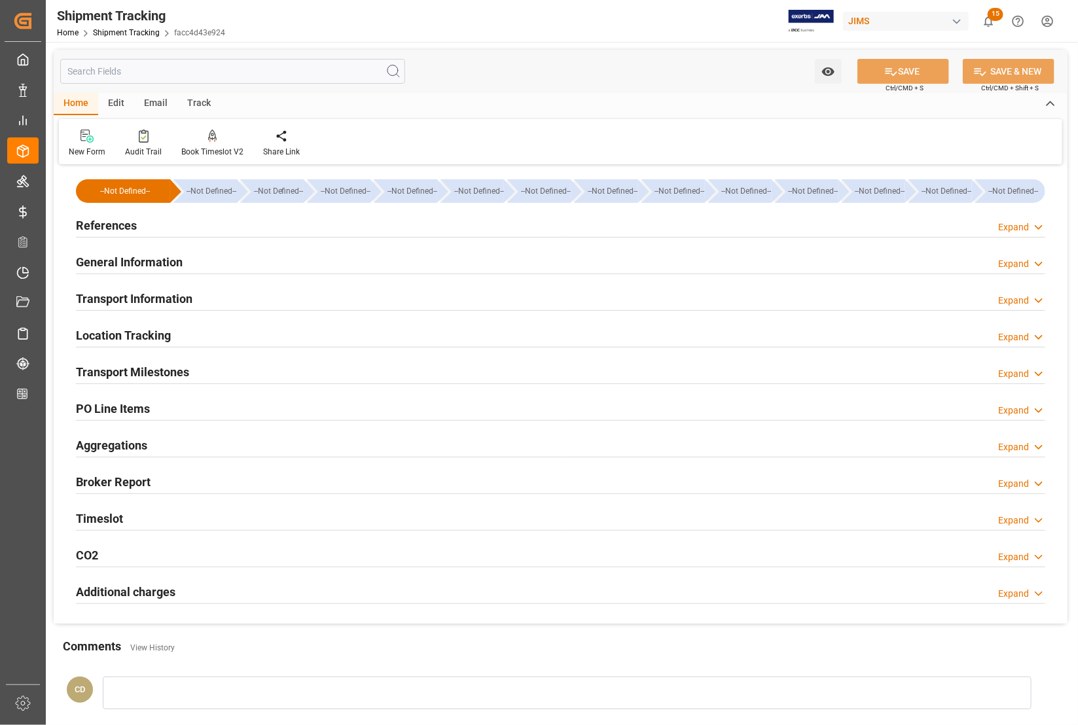
click at [105, 367] on h2 "Transport Milestones" at bounding box center [132, 372] width 113 height 18
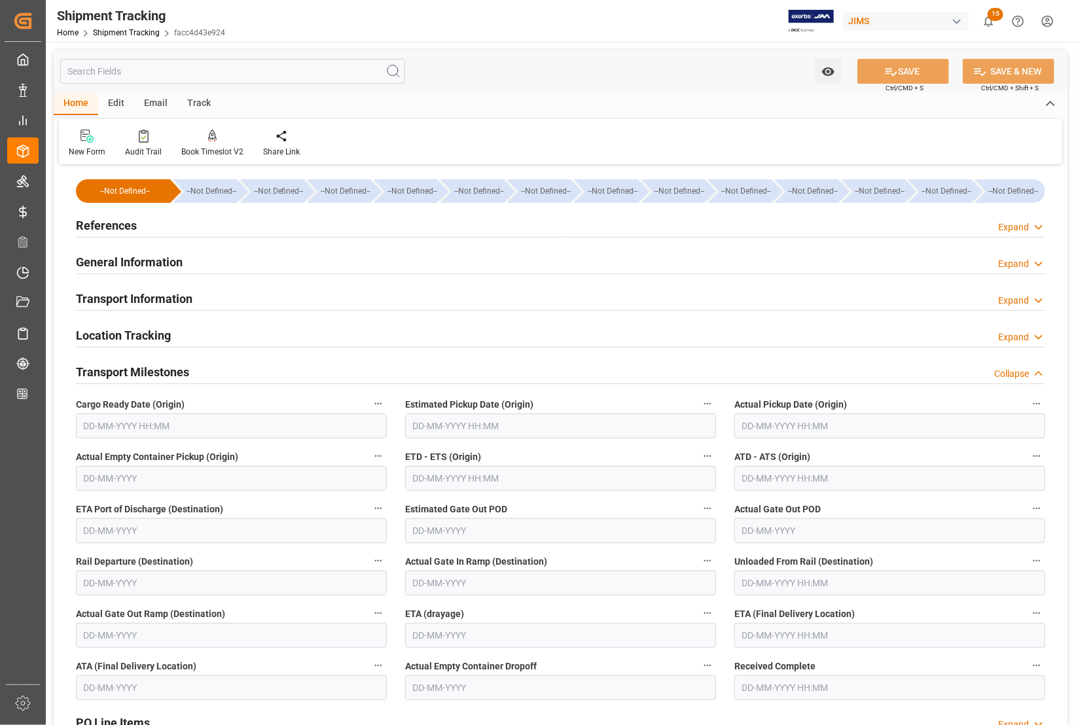
click at [101, 432] on input "text" at bounding box center [231, 426] width 311 height 25
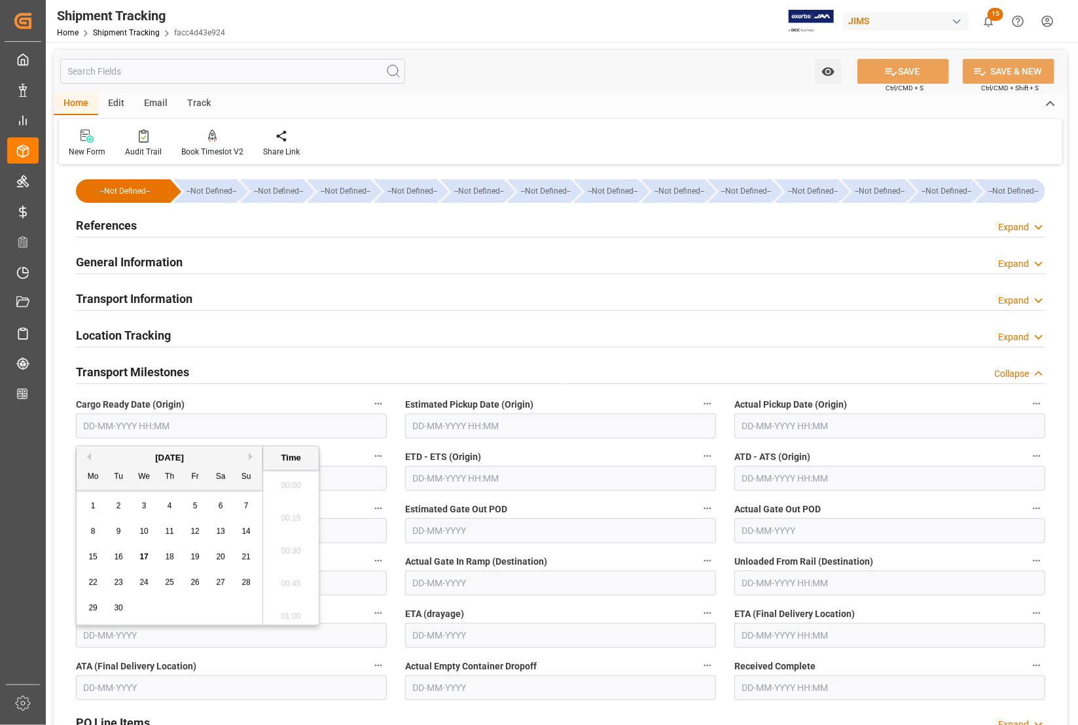
scroll to position [2164, 0]
click at [86, 567] on div "15 16 17 18 19 20 21" at bounding box center [170, 558] width 179 height 26
click at [136, 557] on div "17" at bounding box center [144, 558] width 16 height 16
type input "17-09-2025 00:00"
click at [819, 429] on input "text" at bounding box center [889, 426] width 311 height 25
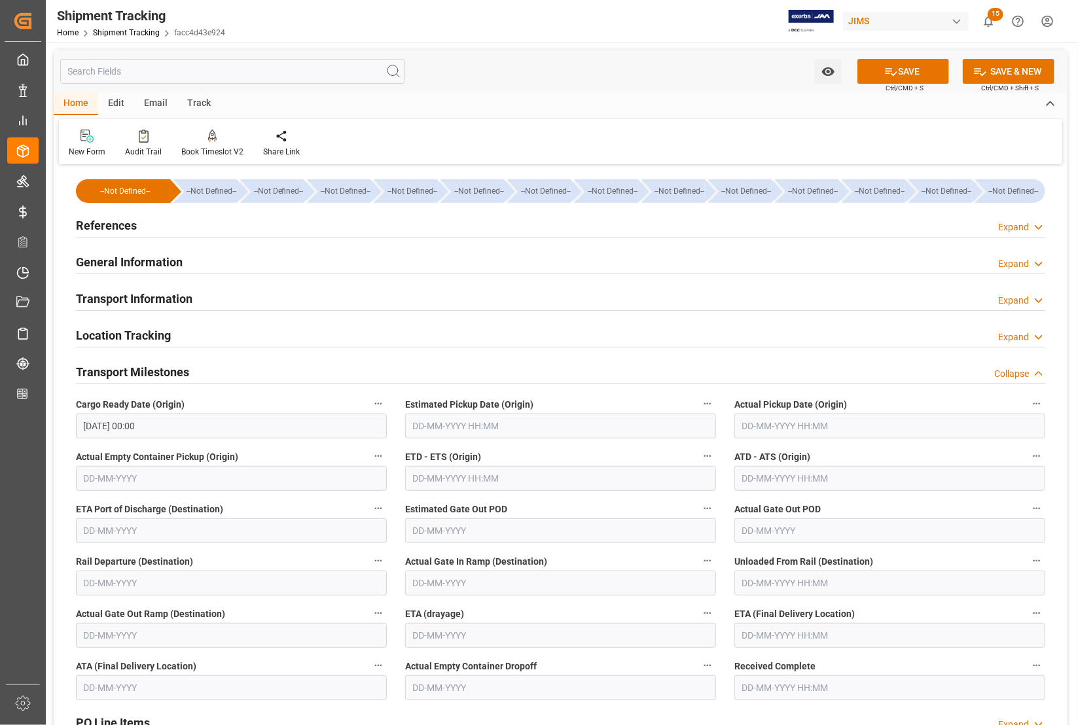
click at [688, 393] on div "Estimated Pickup Date (Origin)" at bounding box center [560, 417] width 329 height 52
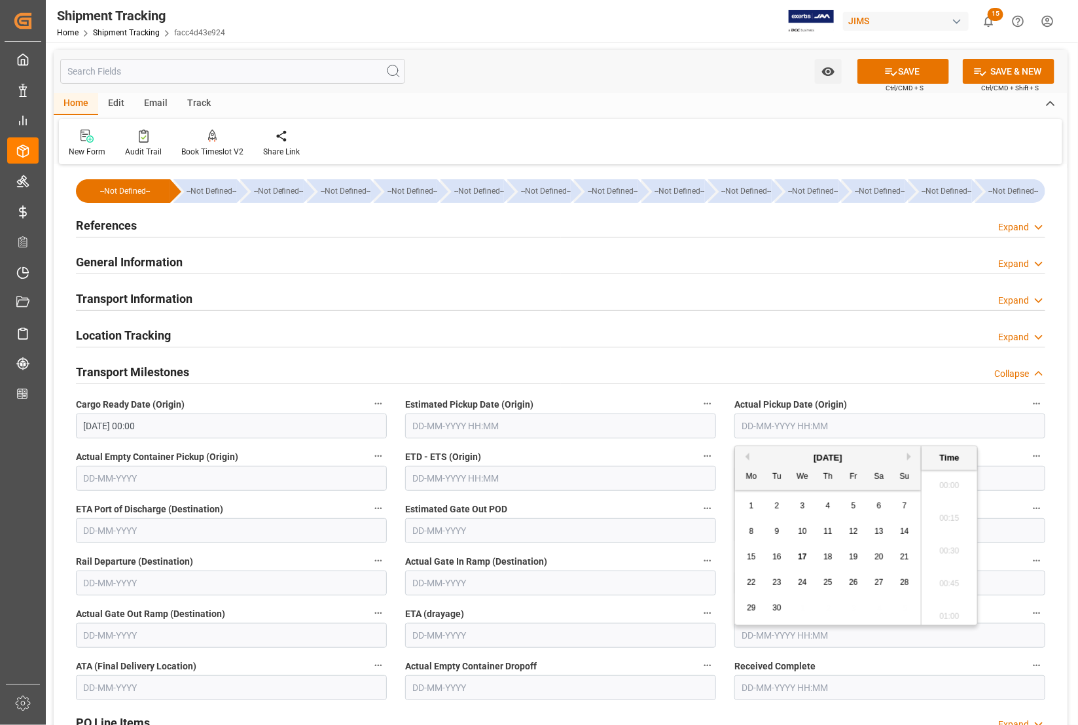
click at [831, 425] on input "text" at bounding box center [889, 426] width 311 height 25
click at [735, 571] on div "September 2025 Mo Tu We Th Fr Sa Su 1 2 3 4 5 6 7 8 9 10 11 12 13 14 15 16 17 1…" at bounding box center [828, 535] width 187 height 179
click at [828, 562] on span "18" at bounding box center [827, 556] width 9 height 9
type input "18-09-2025 00:00"
click at [750, 635] on input "text" at bounding box center [889, 635] width 311 height 25
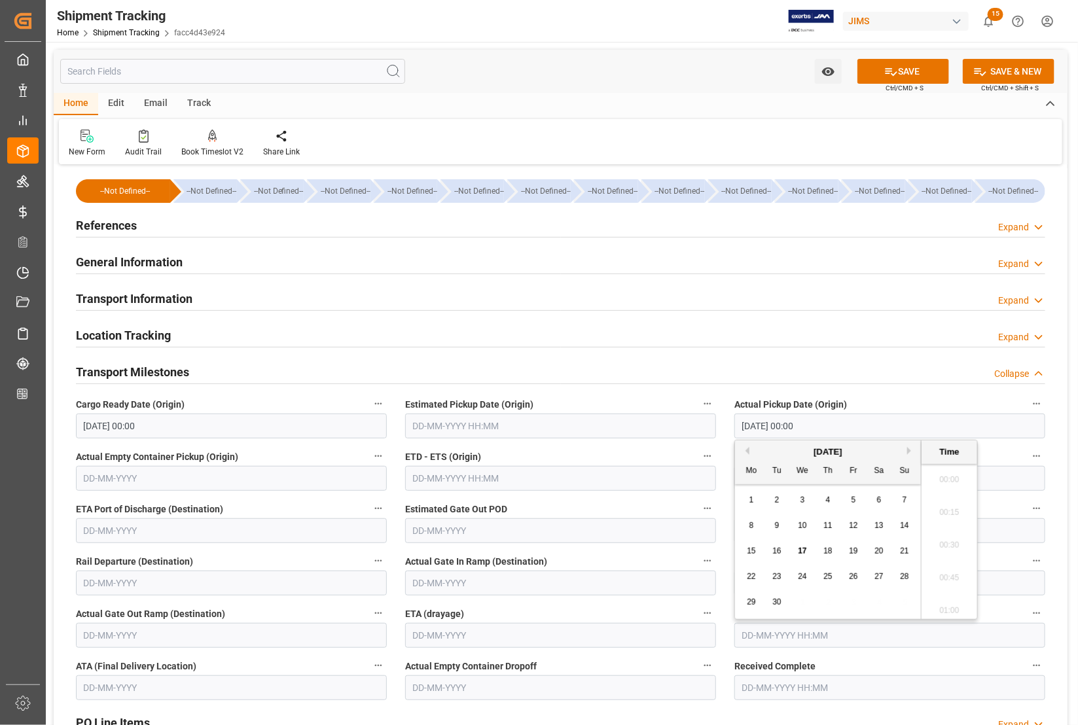
scroll to position [2197, 0]
click at [739, 584] on div "29 30 1 2 3 4 5" at bounding box center [828, 596] width 179 height 26
click at [823, 569] on span "25" at bounding box center [827, 570] width 9 height 9
type input "25-09-2025 00:00"
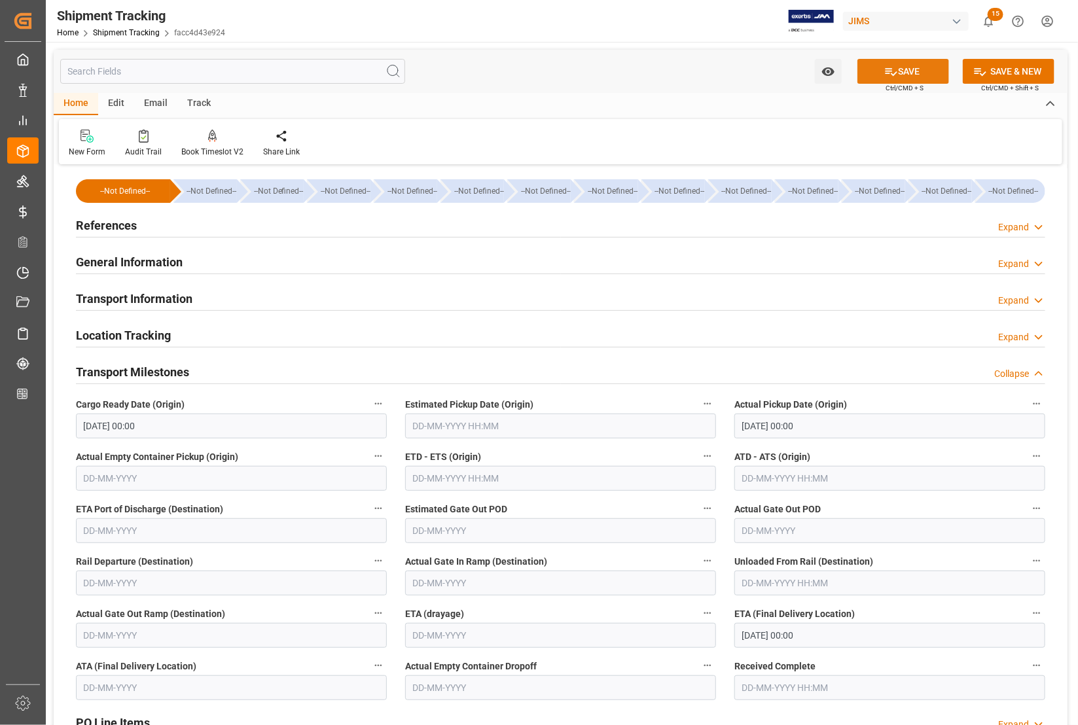
click at [888, 72] on icon at bounding box center [891, 72] width 14 height 14
